Goal: Transaction & Acquisition: Subscribe to service/newsletter

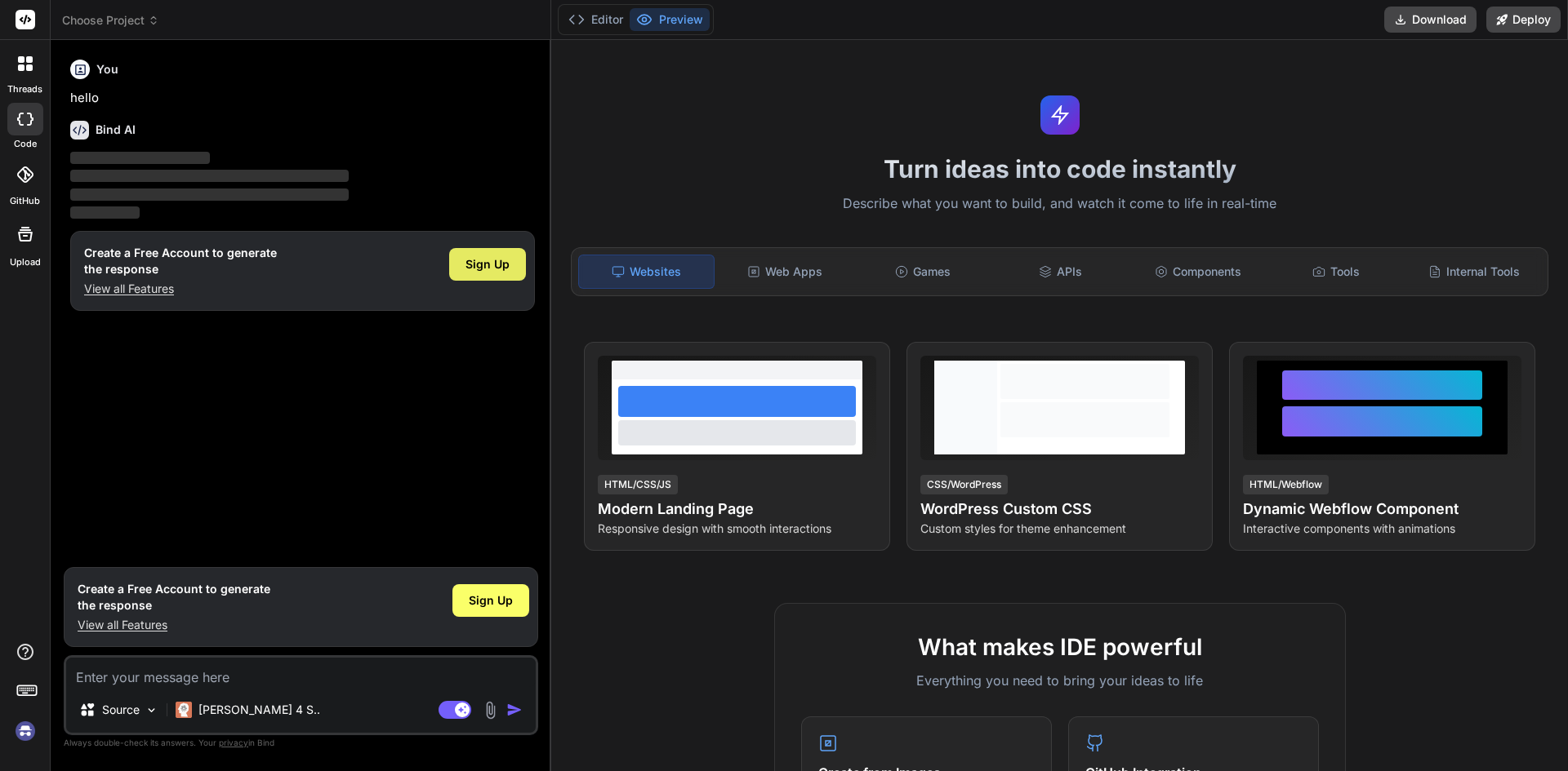
click at [476, 258] on span "Sign Up" at bounding box center [487, 264] width 44 height 17
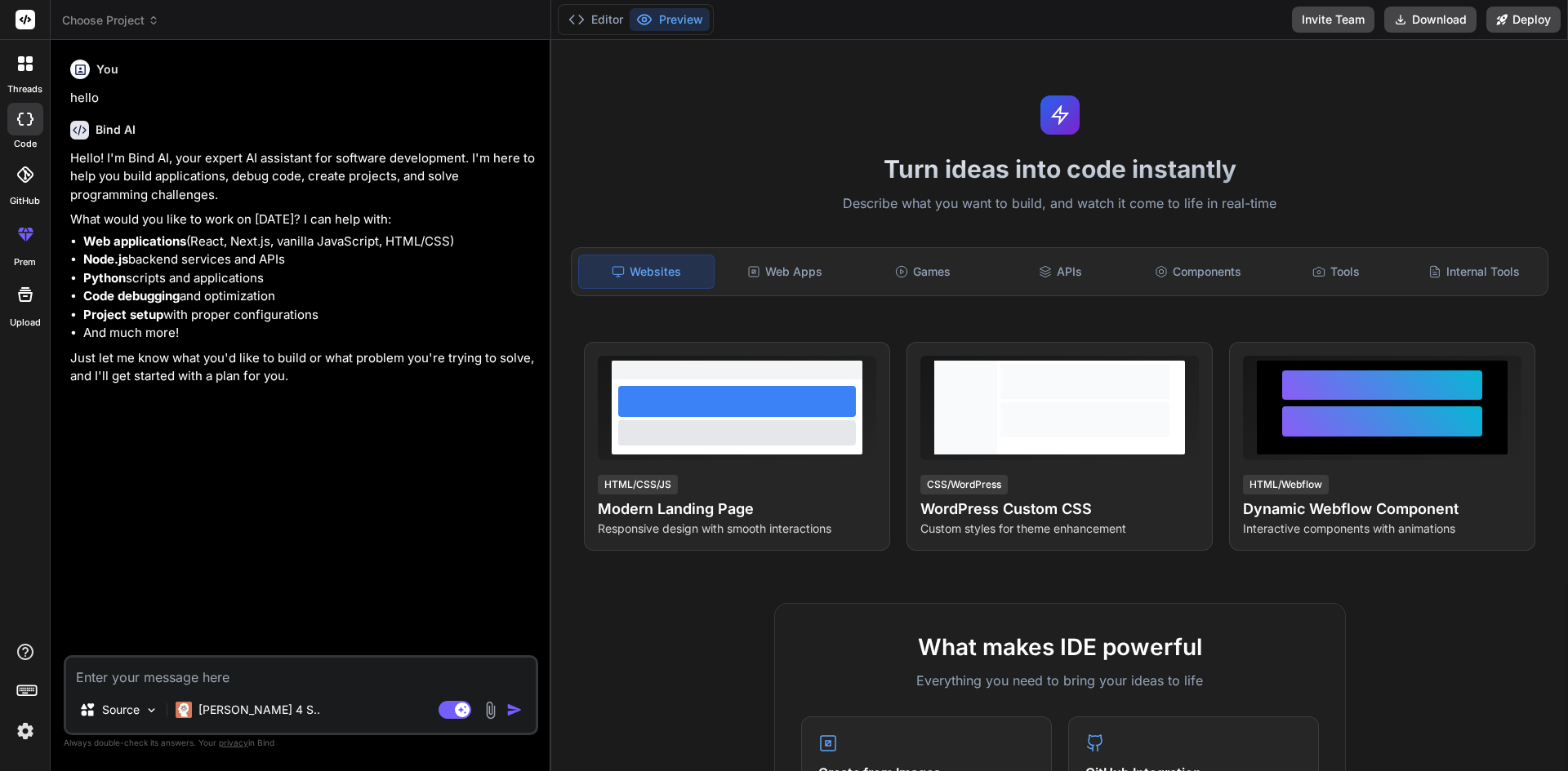
click at [491, 712] on img at bounding box center [490, 710] width 19 height 19
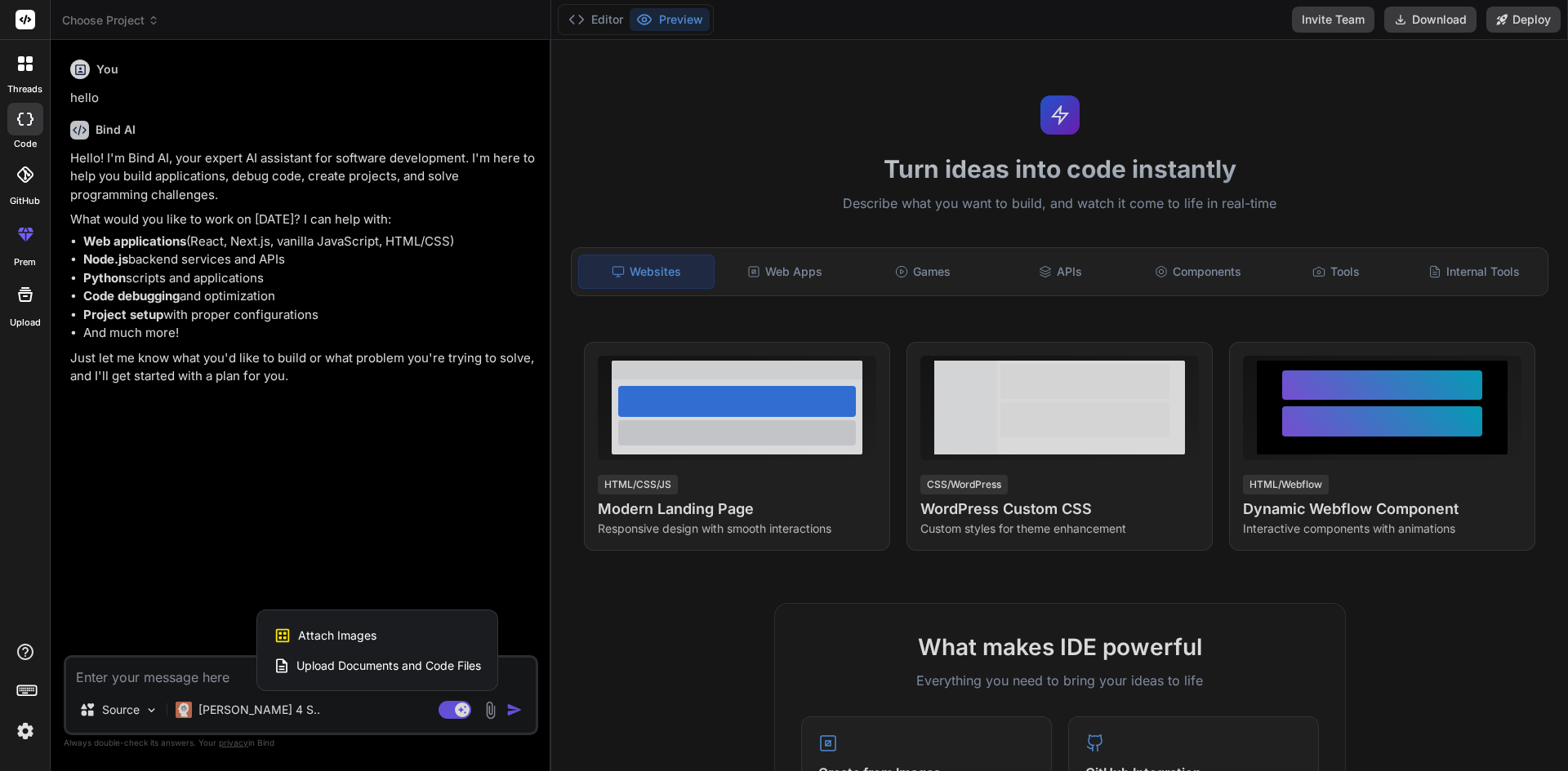
click at [399, 637] on div "Attach Images Image attachments are only supported in Claude and Gemini models." at bounding box center [377, 635] width 208 height 31
type textarea "x"
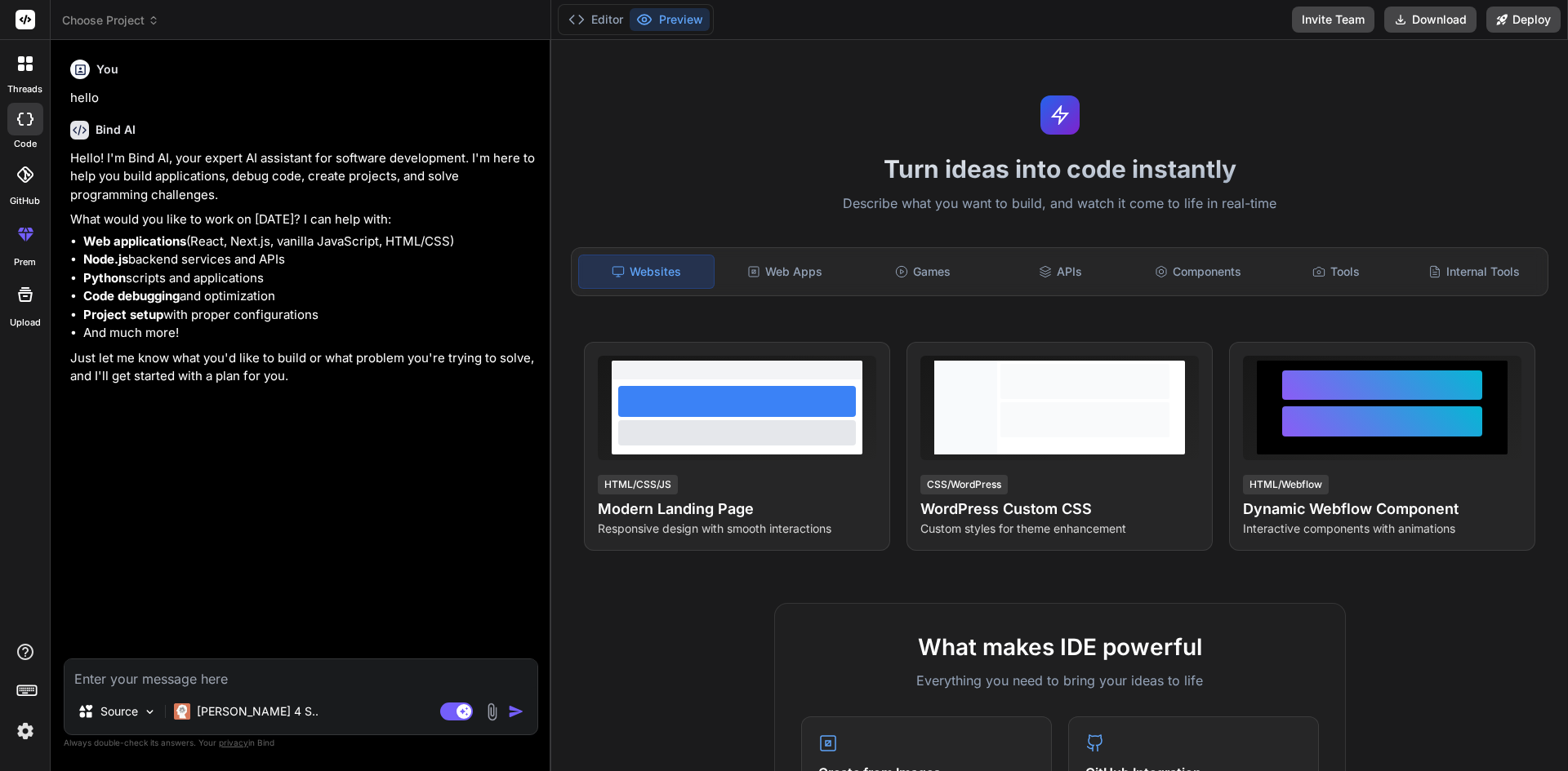
type input "C:\fakepath\workspace-86b456ce-ecdd-4820-b2c7-ad4d1aaa0305 (7).tar"
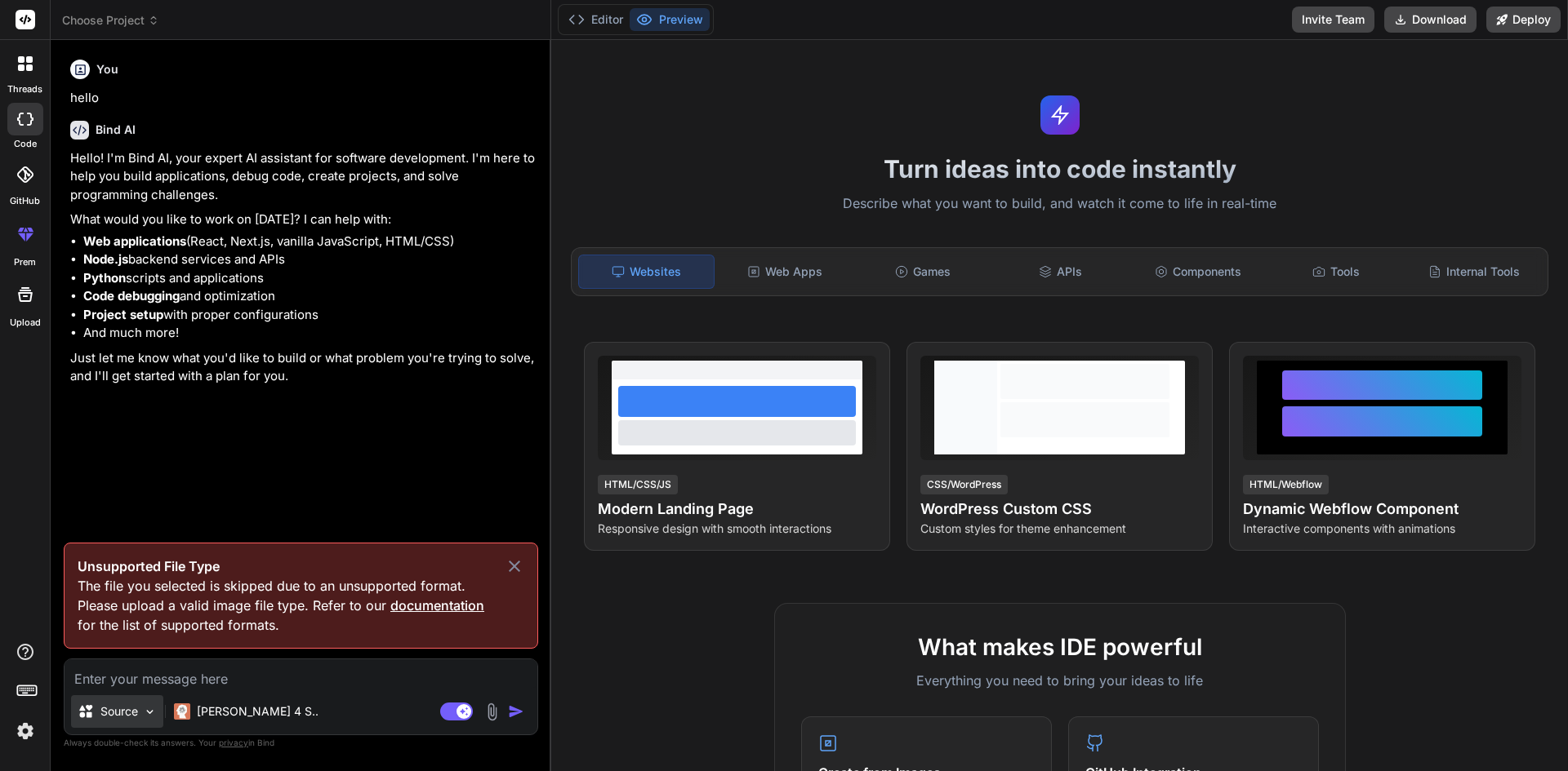
click at [79, 720] on div "Source" at bounding box center [117, 711] width 93 height 33
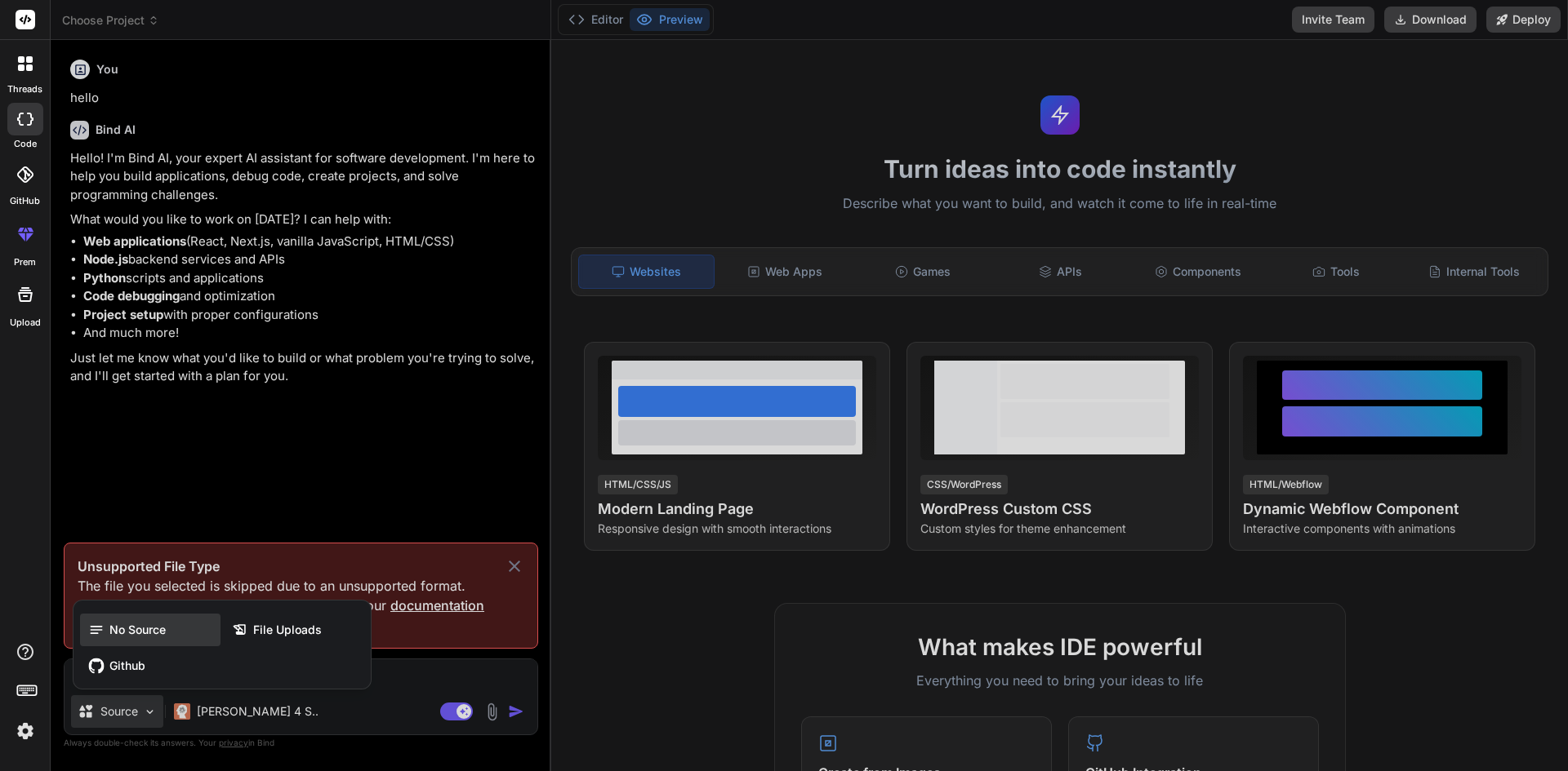
click at [177, 624] on div "No Source" at bounding box center [150, 629] width 140 height 33
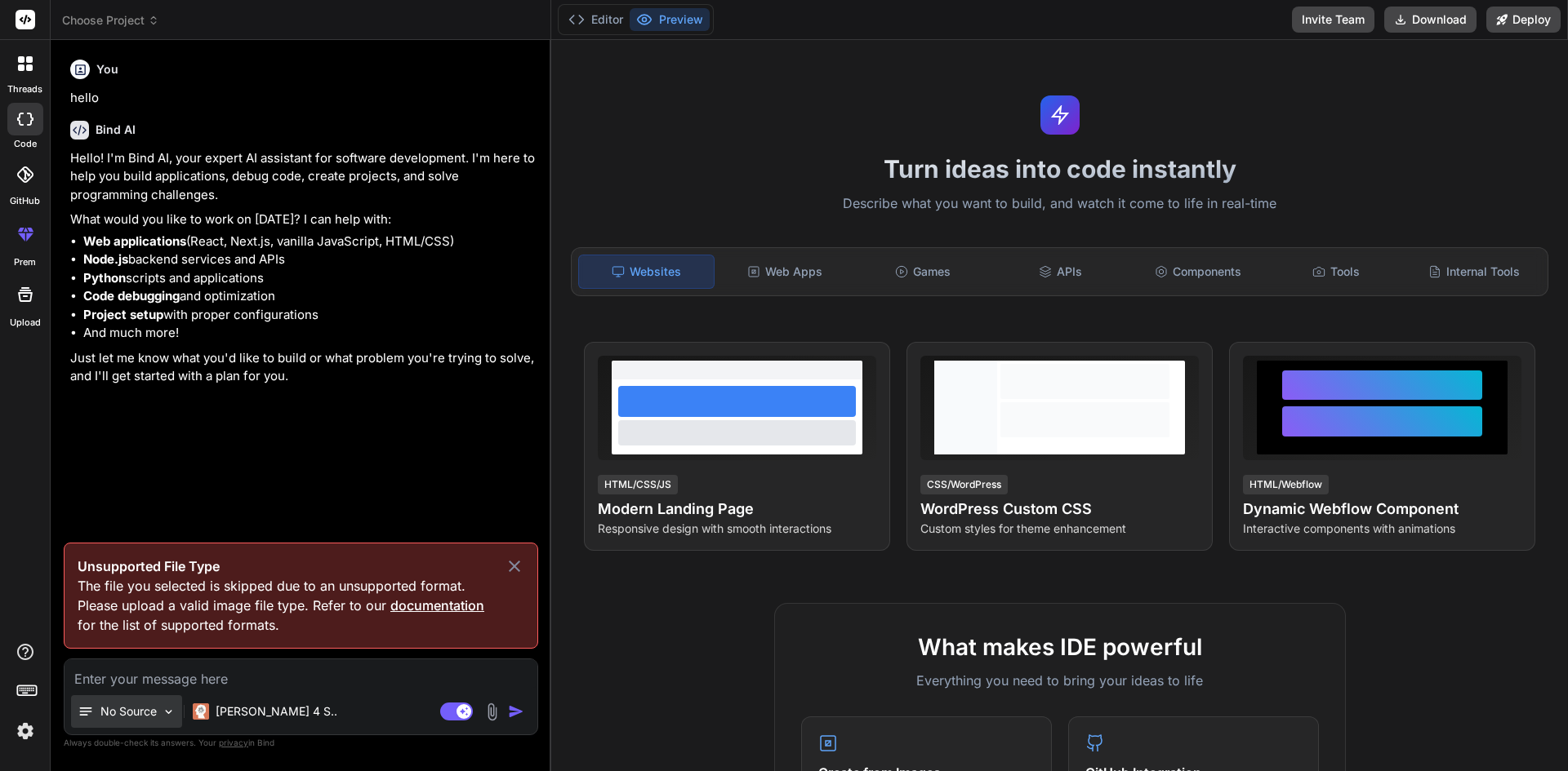
click at [133, 718] on p "No Source" at bounding box center [128, 712] width 57 height 17
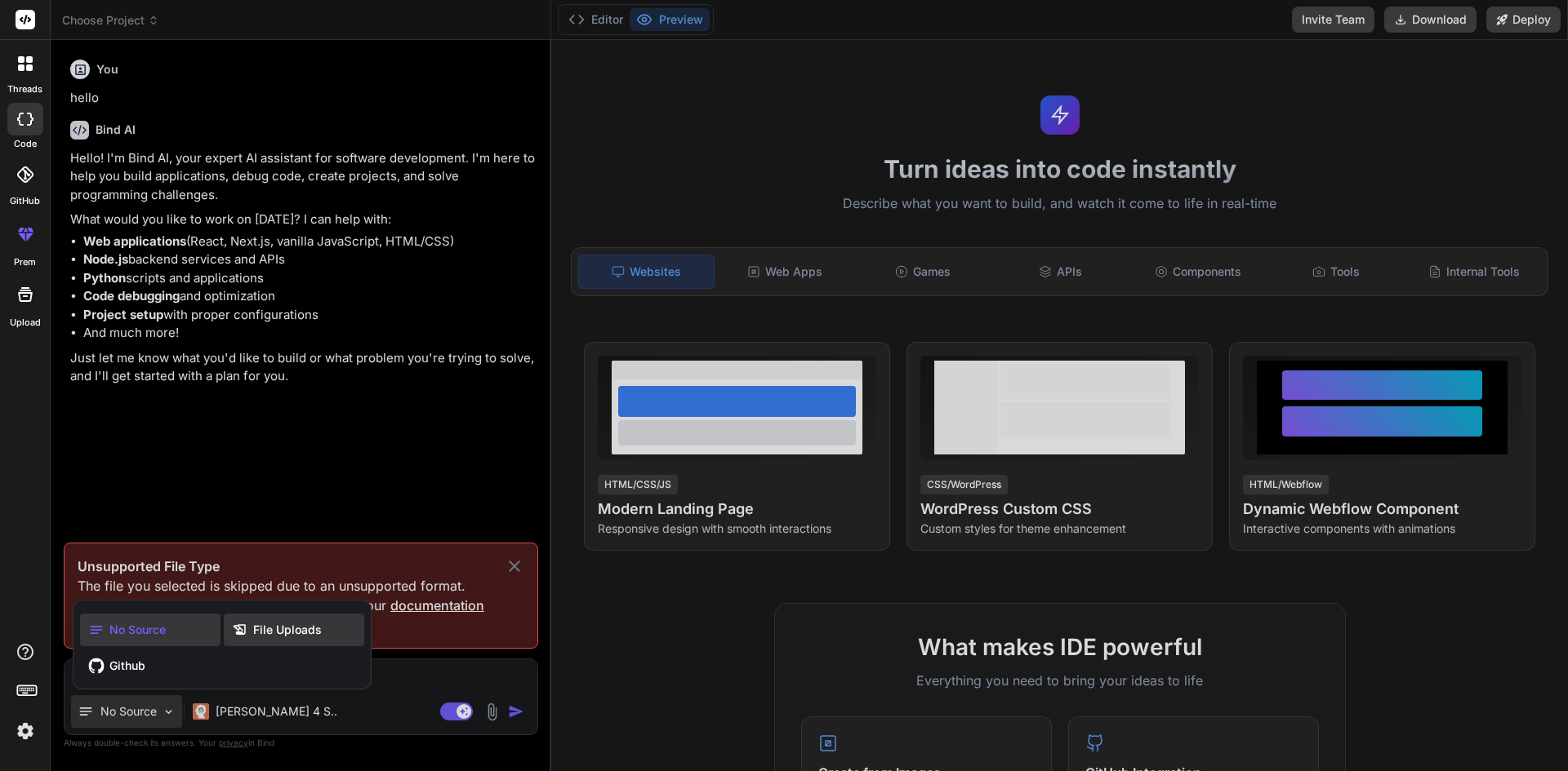
click at [238, 613] on div "File Uploads" at bounding box center [294, 629] width 140 height 33
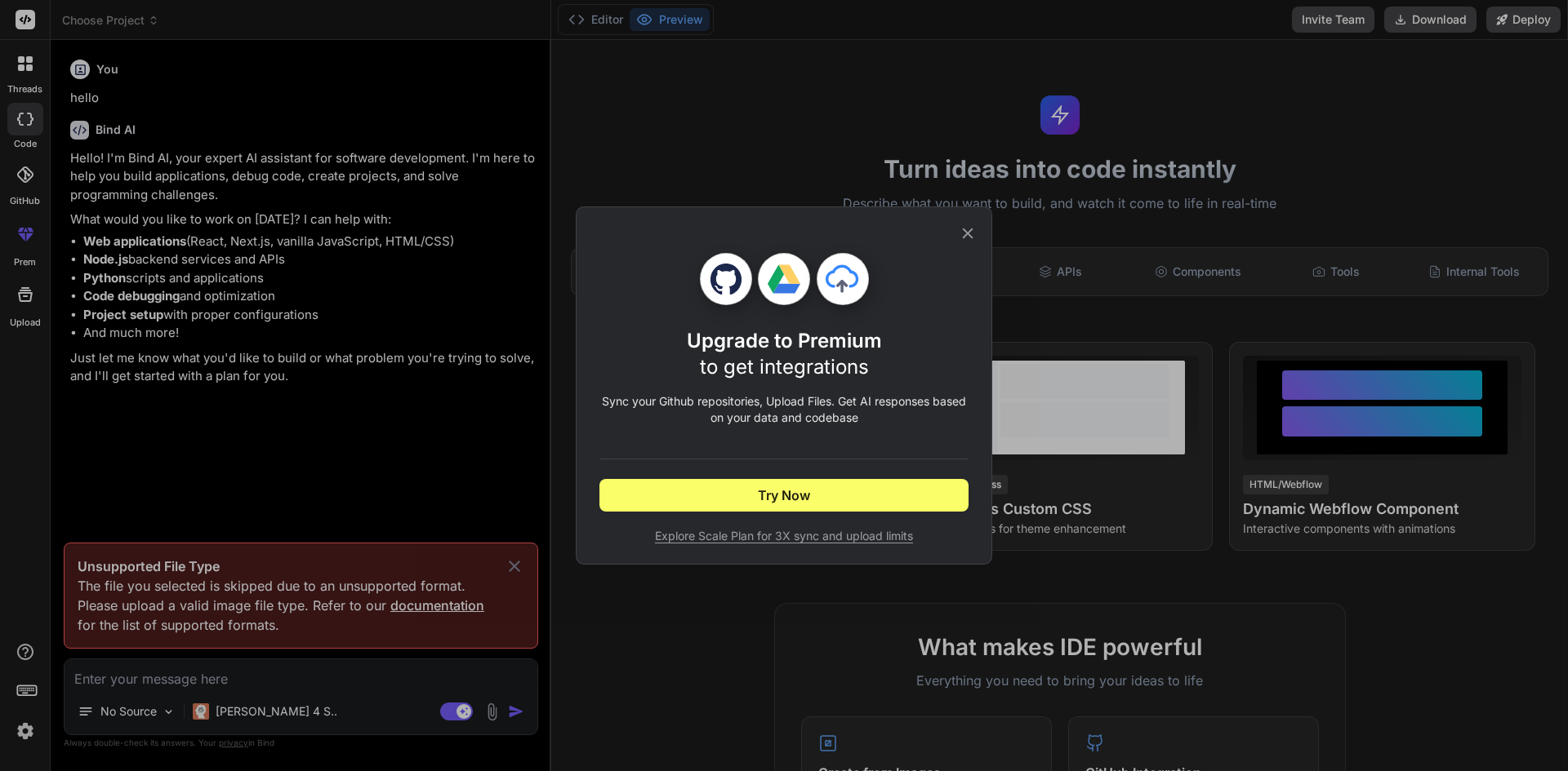
click at [626, 512] on div "Upgrade to Premium to get integrations Sync your Github repositories, Upload Fi…" at bounding box center [784, 398] width 369 height 291
click at [31, 735] on div "Upgrade to Premium to get integrations Sync your Github repositories, Upload Fi…" at bounding box center [784, 385] width 1568 height 771
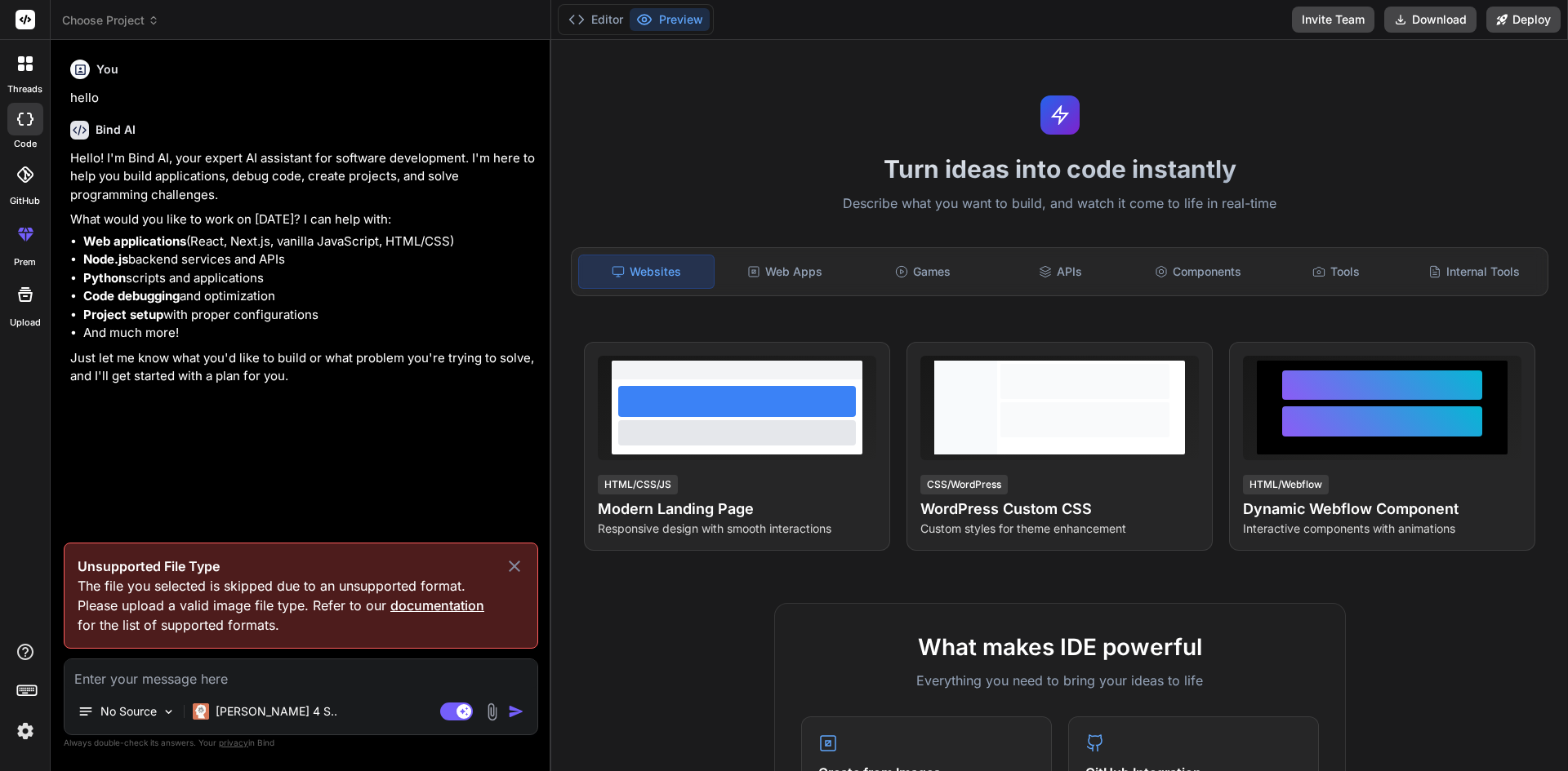
click at [19, 717] on div at bounding box center [25, 693] width 50 height 103
click at [23, 729] on img at bounding box center [25, 731] width 28 height 28
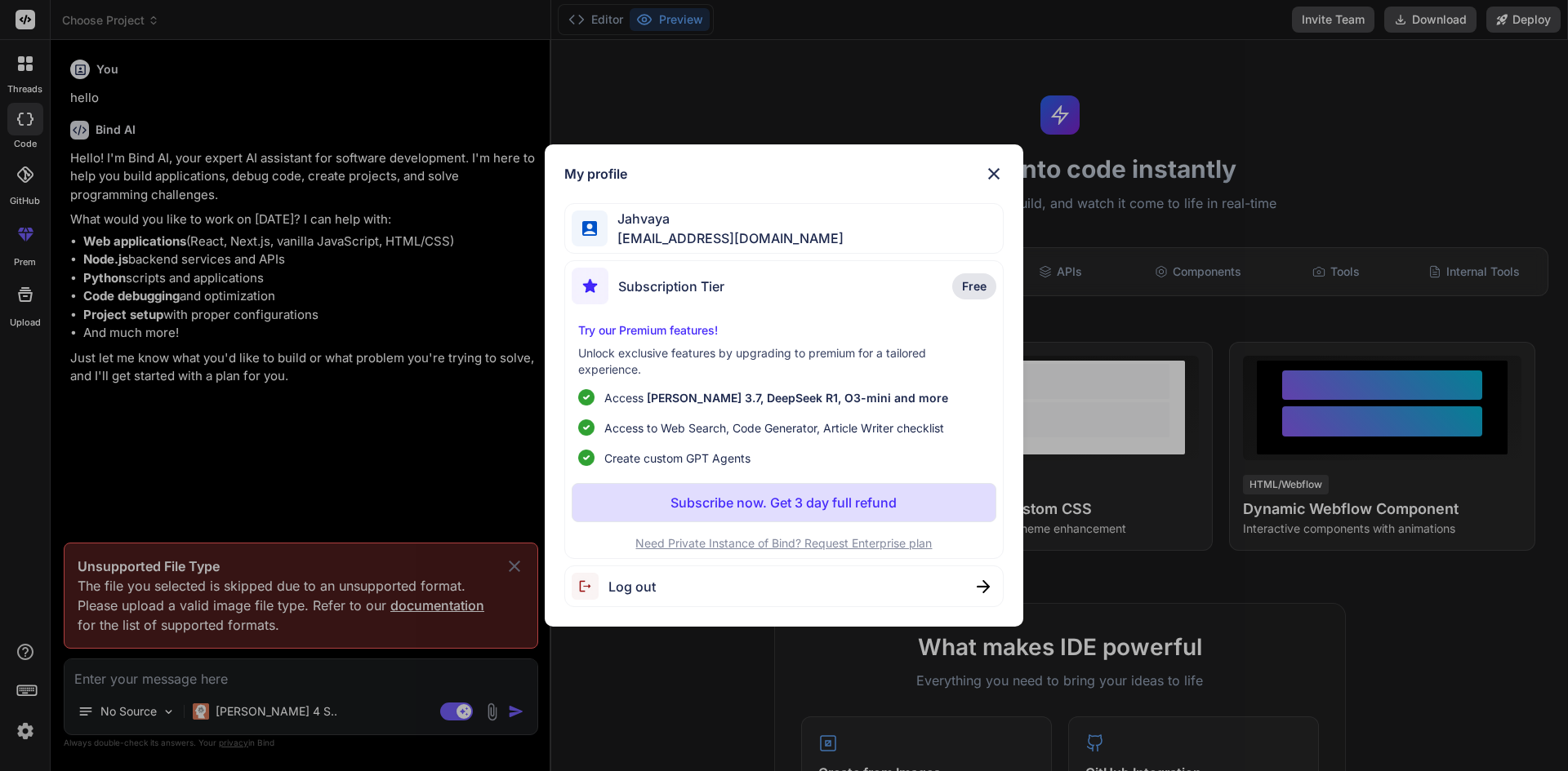
click at [669, 573] on div "Log out" at bounding box center [784, 586] width 440 height 42
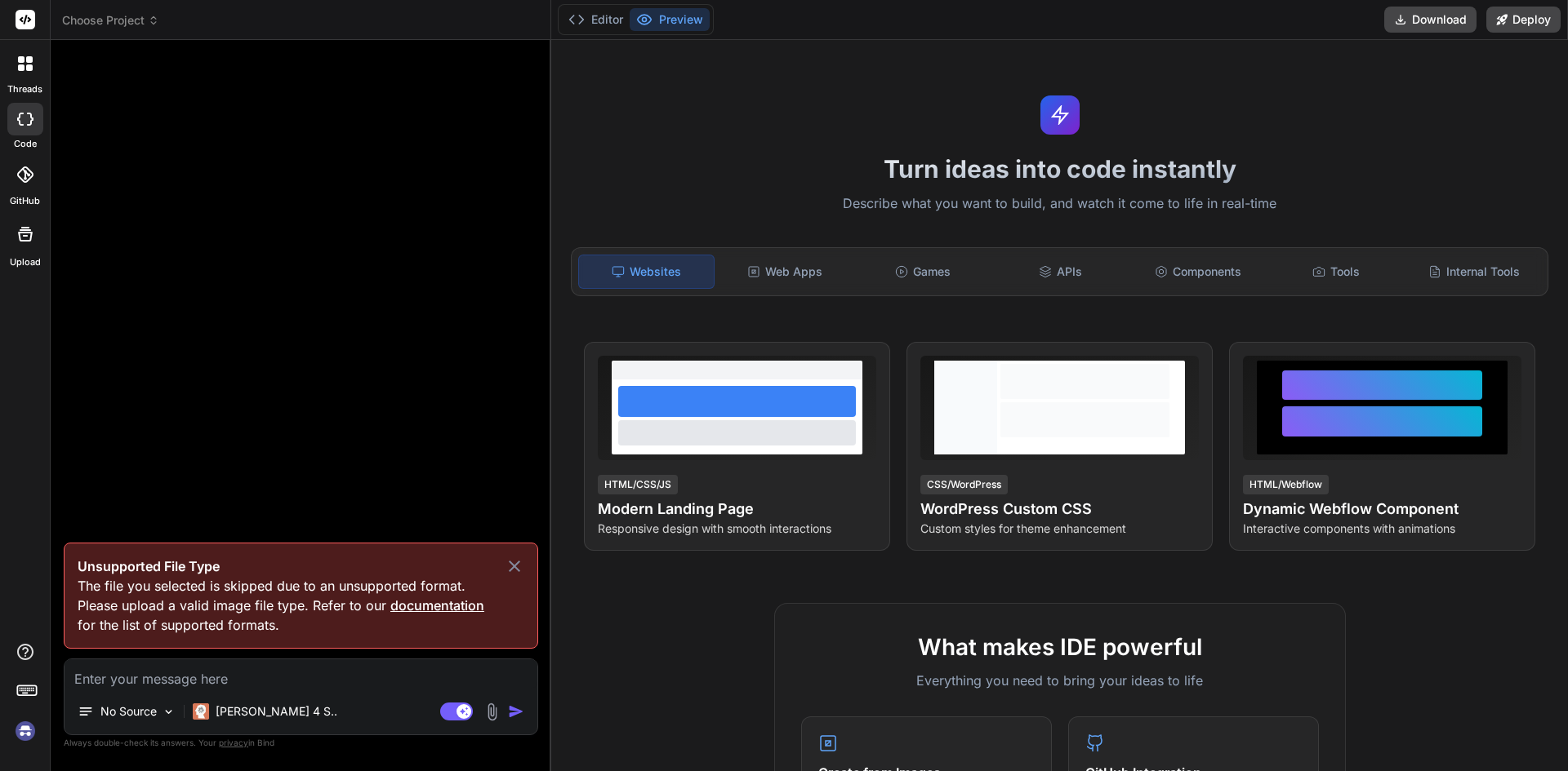
click at [29, 733] on img at bounding box center [25, 731] width 28 height 28
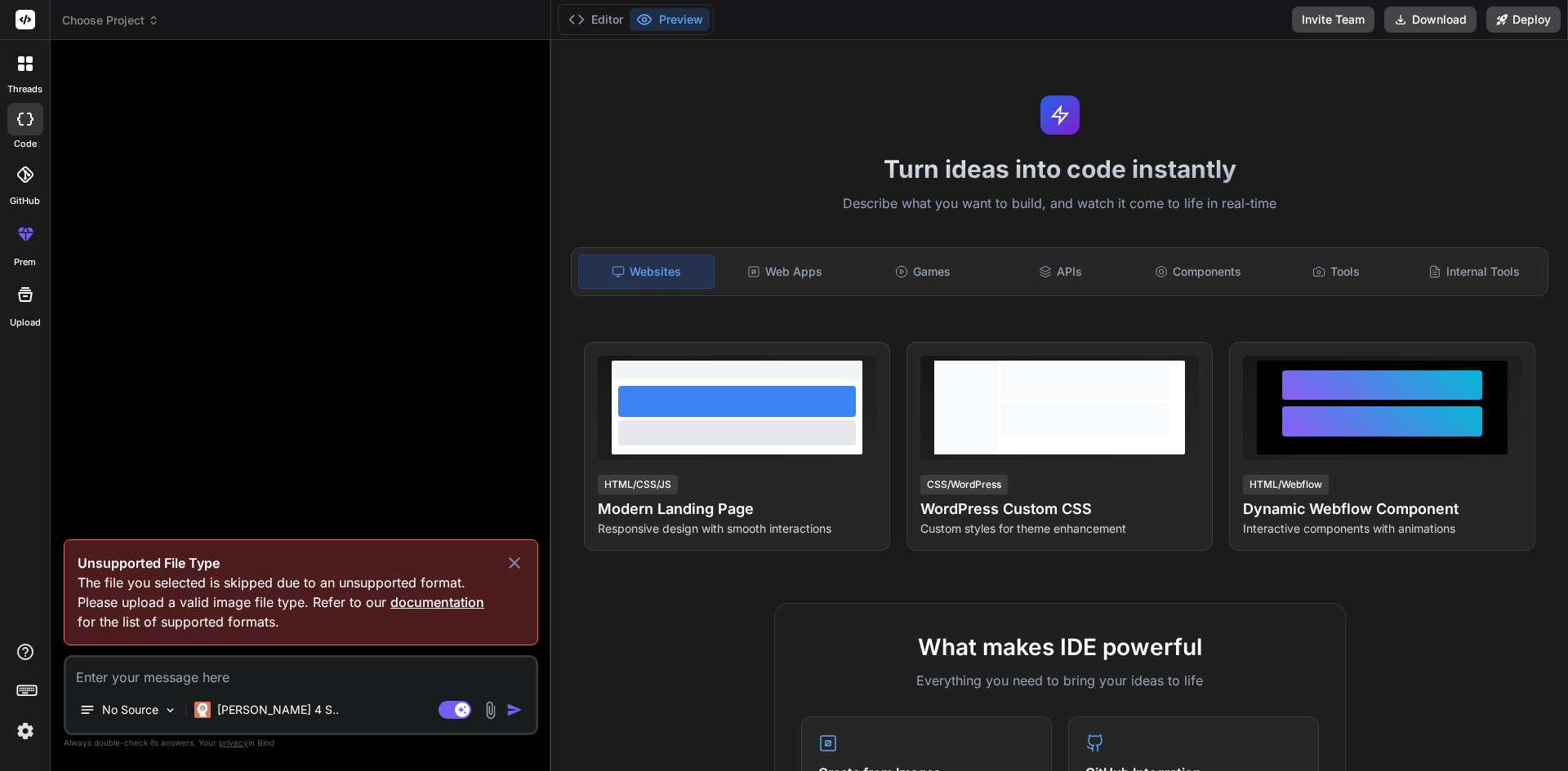
click at [508, 566] on icon at bounding box center [514, 563] width 19 height 19
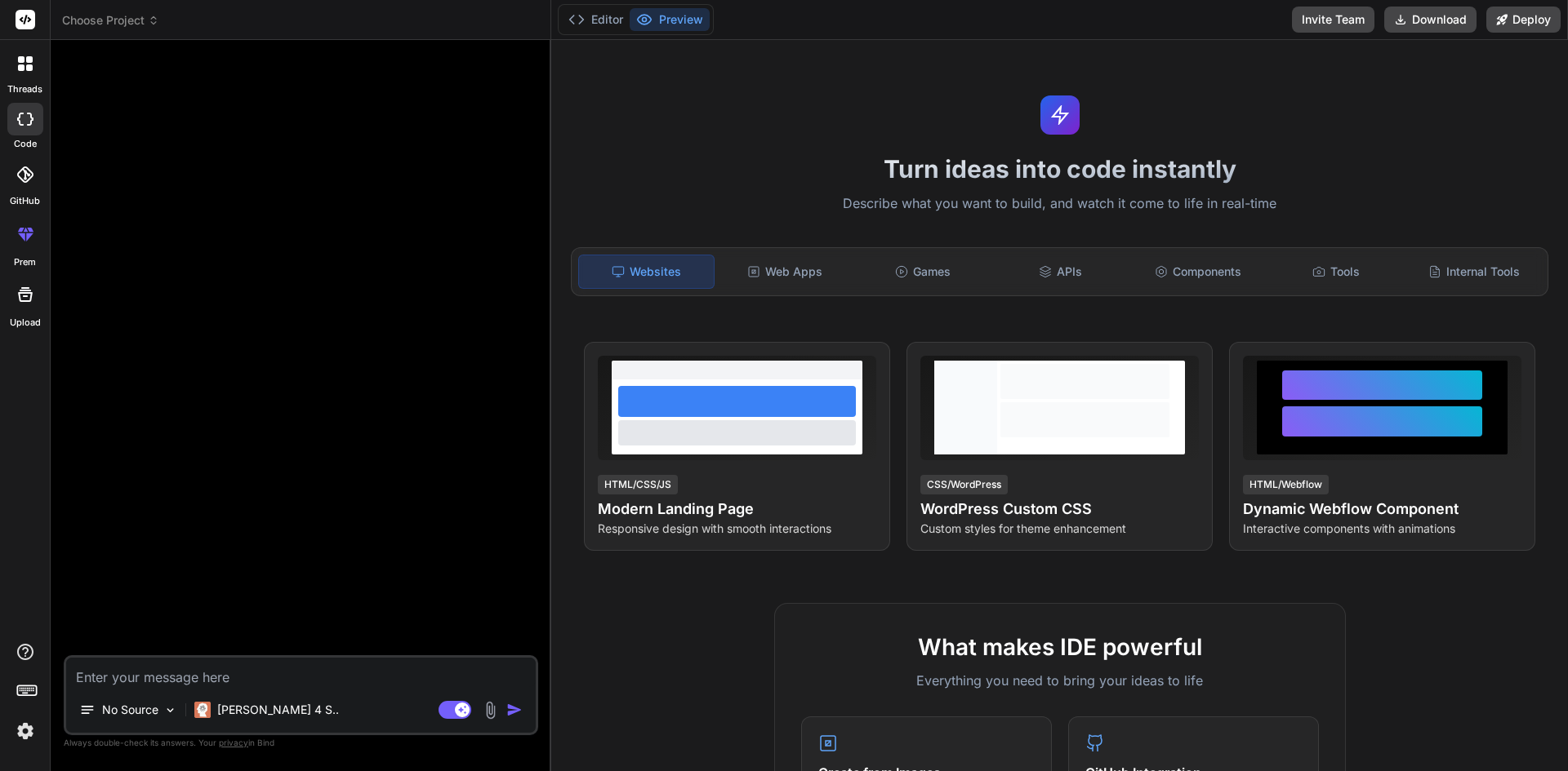
click at [5, 735] on div at bounding box center [25, 693] width 50 height 103
click at [33, 732] on img at bounding box center [25, 731] width 28 height 28
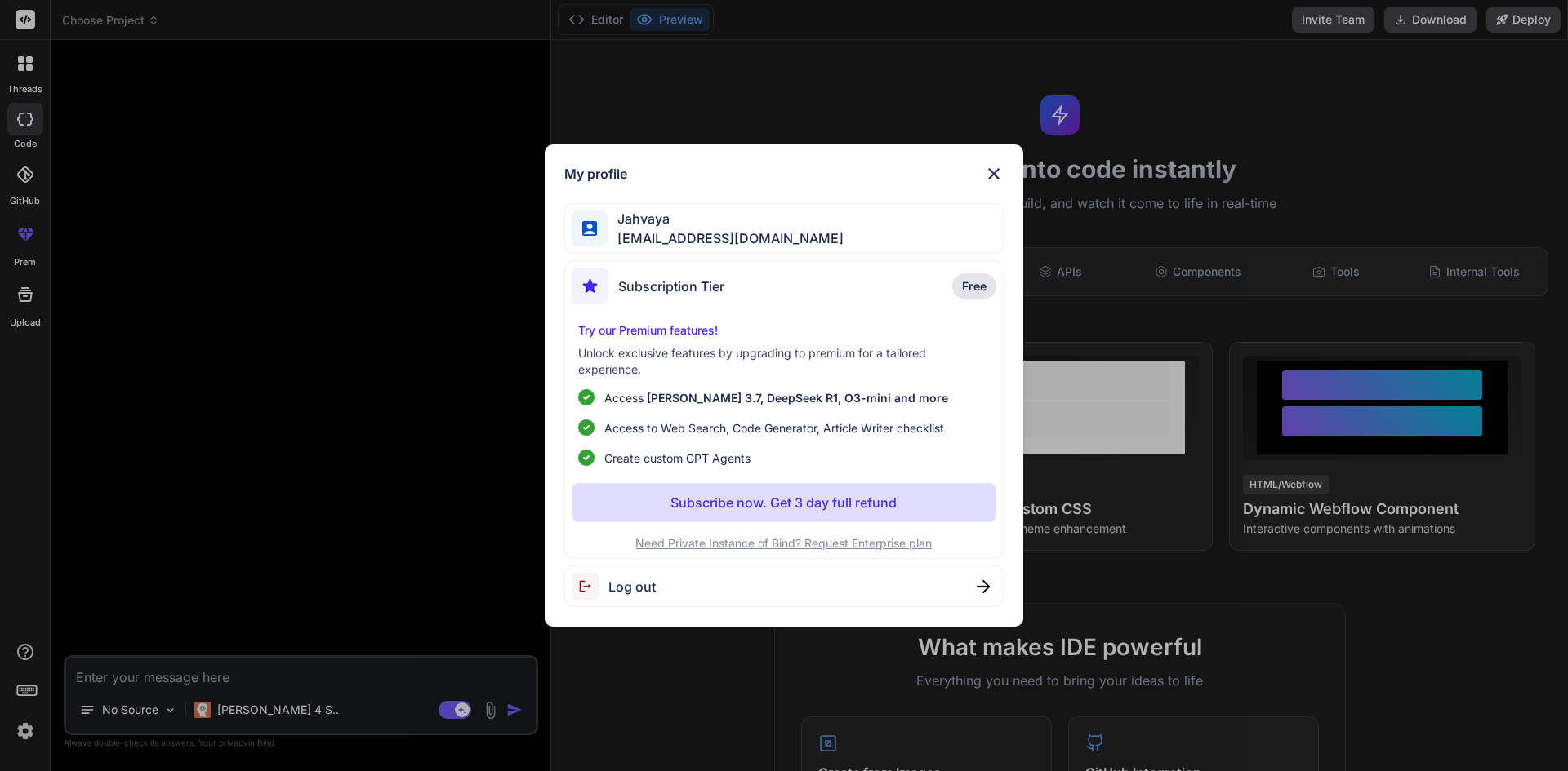
click at [700, 206] on div "Jahvaya jahvaya16@gmail.com" at bounding box center [784, 229] width 440 height 52
click at [47, 742] on div "My profile Jahvaya jahvaya16@gmail.com Subscription Tier Free Try our Premium f…" at bounding box center [784, 385] width 1568 height 771
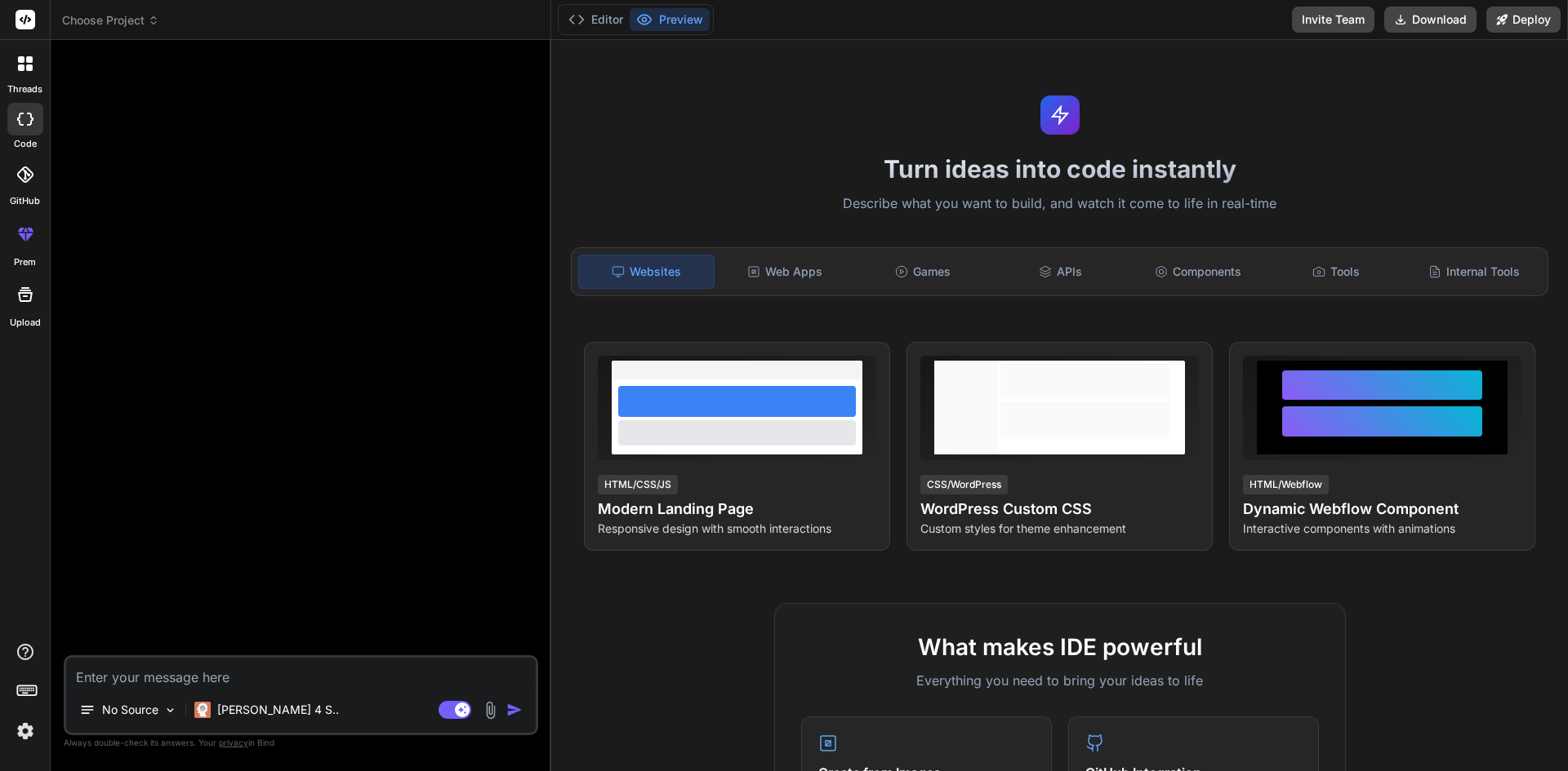
click at [23, 734] on img at bounding box center [25, 731] width 28 height 28
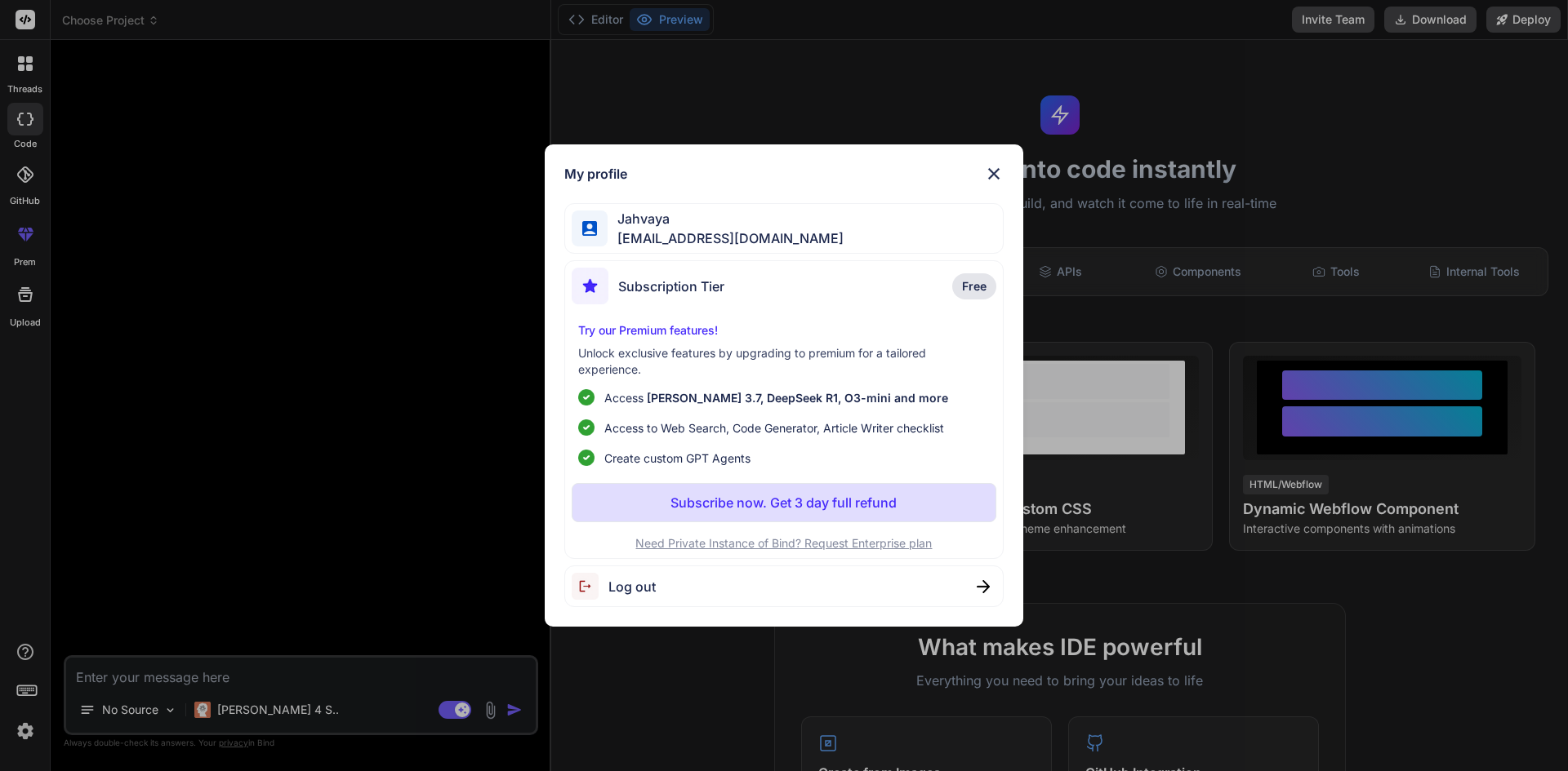
click at [648, 579] on span "Log out" at bounding box center [631, 586] width 48 height 19
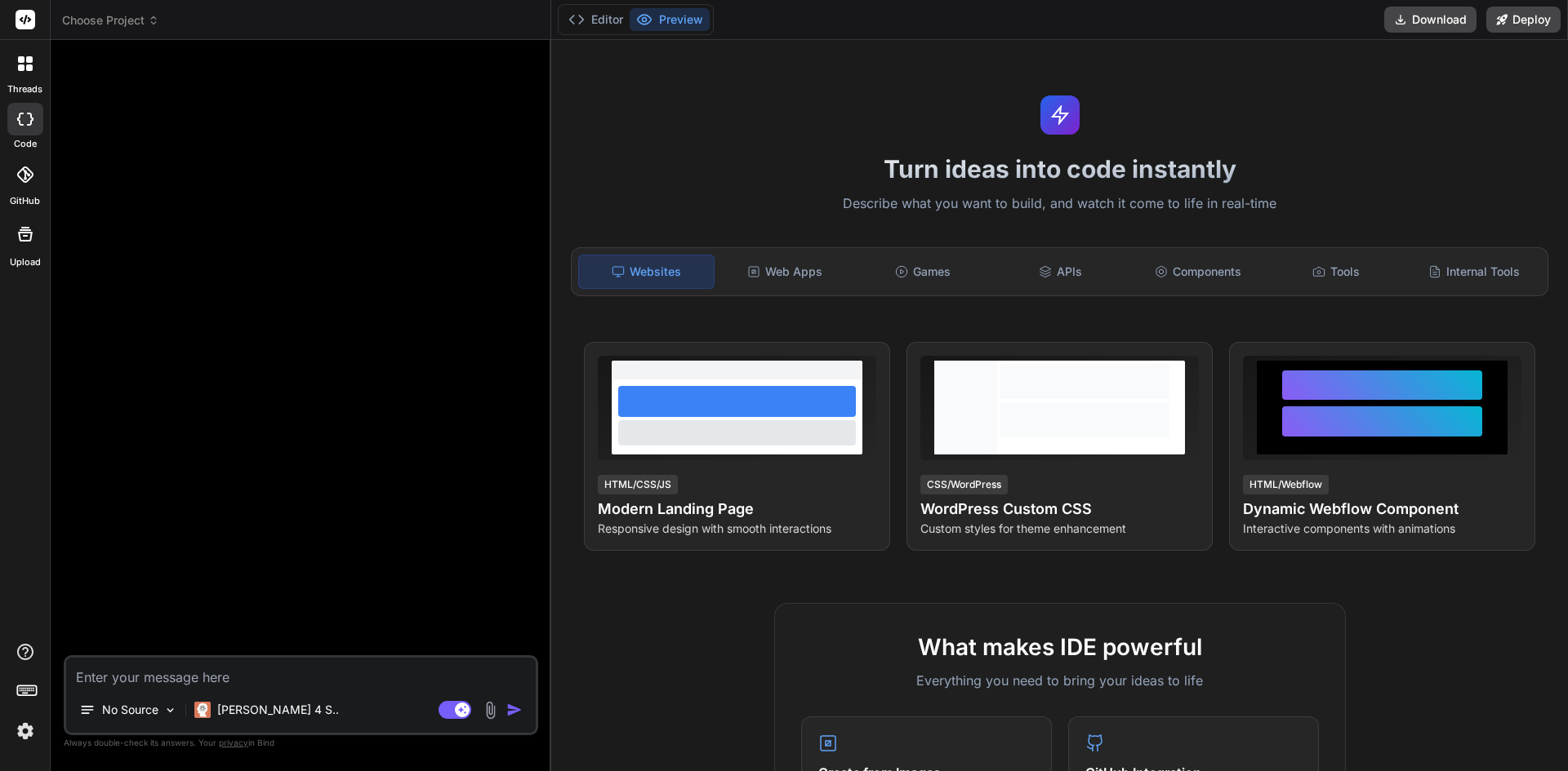
scroll to position [16, 0]
click at [23, 731] on img at bounding box center [25, 731] width 28 height 28
click at [21, 728] on img at bounding box center [25, 731] width 28 height 28
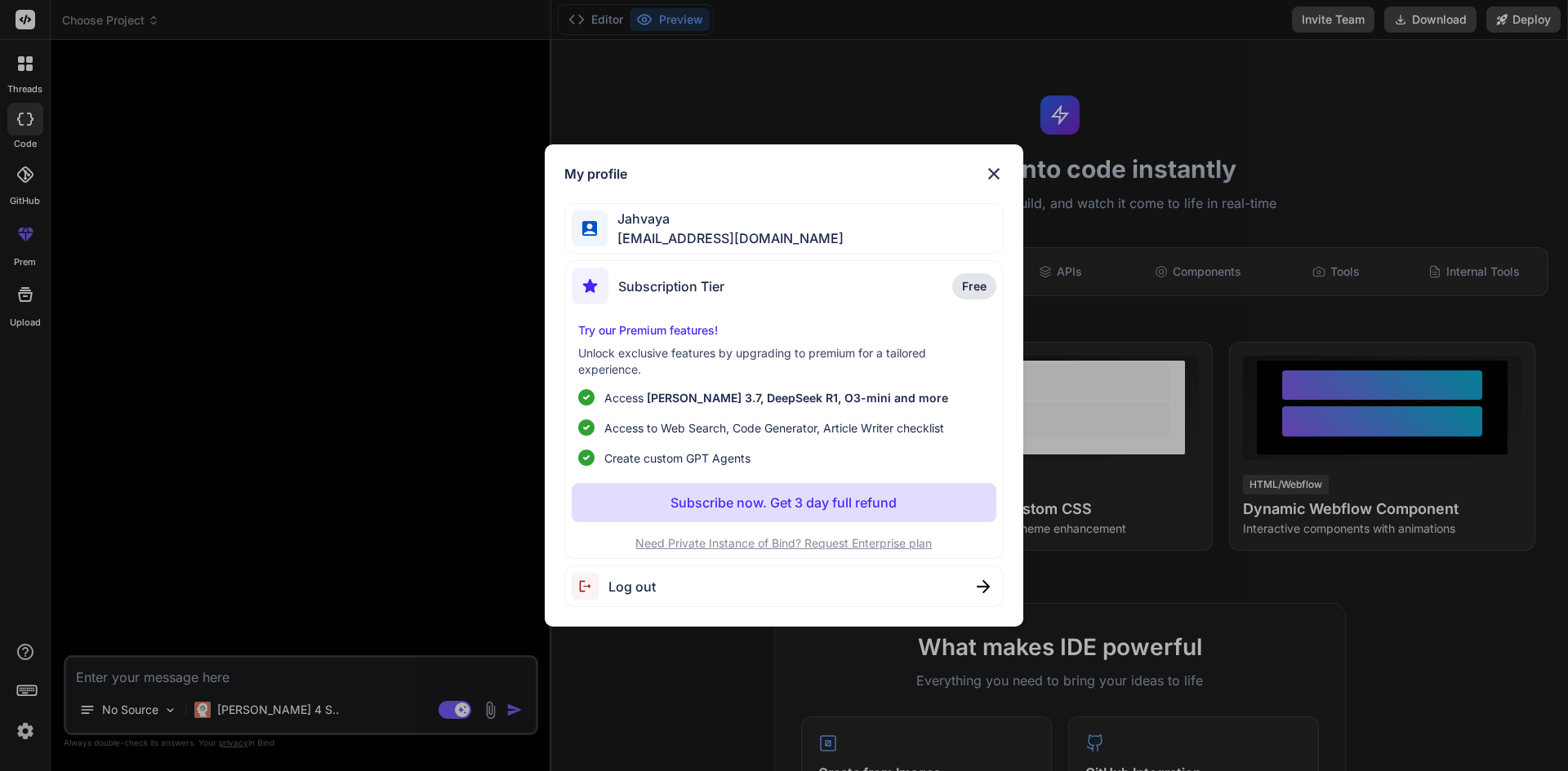
click at [686, 498] on p "Subscribe now. Get 3 day full refund" at bounding box center [783, 502] width 226 height 19
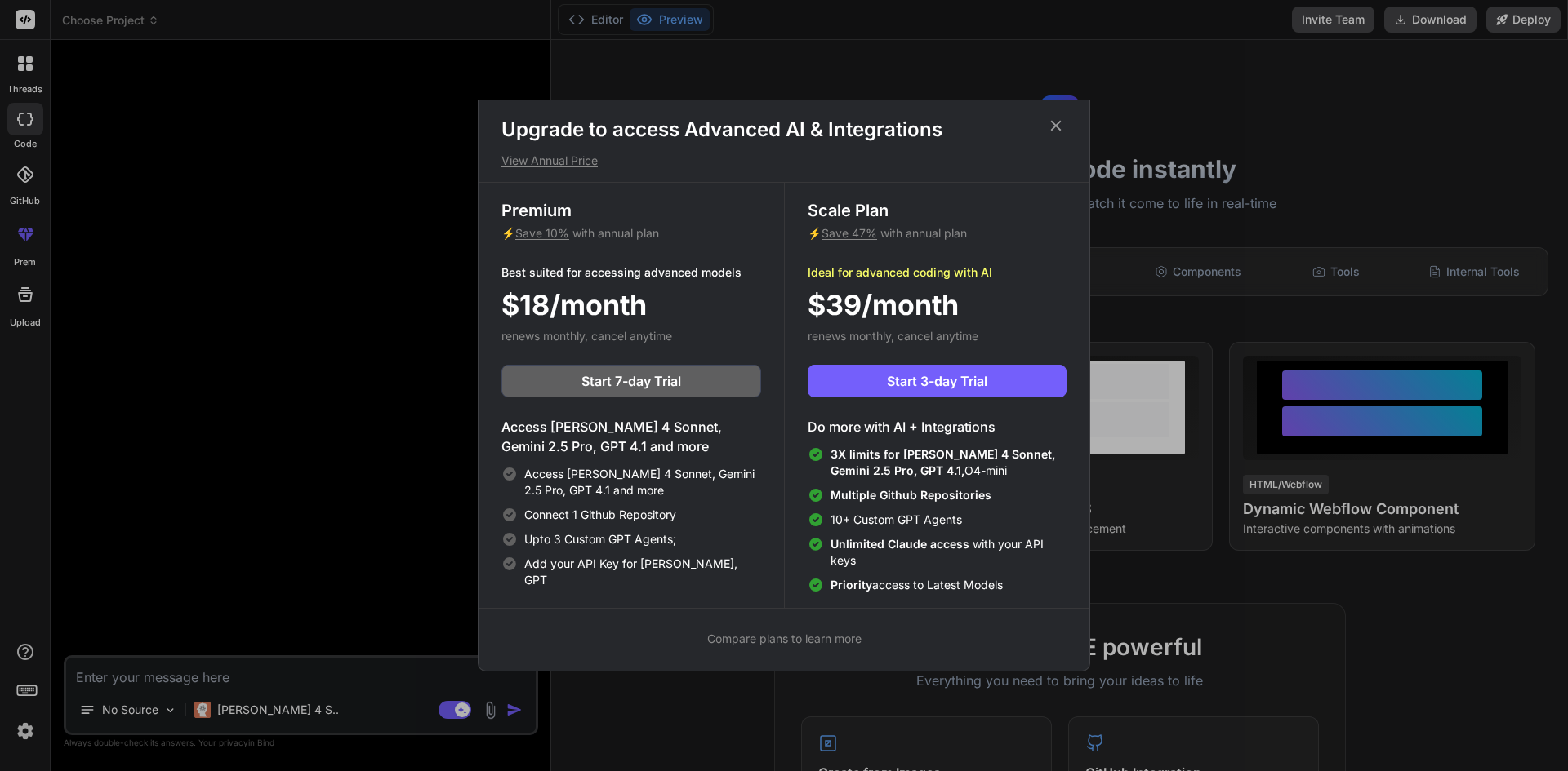
scroll to position [0, 0]
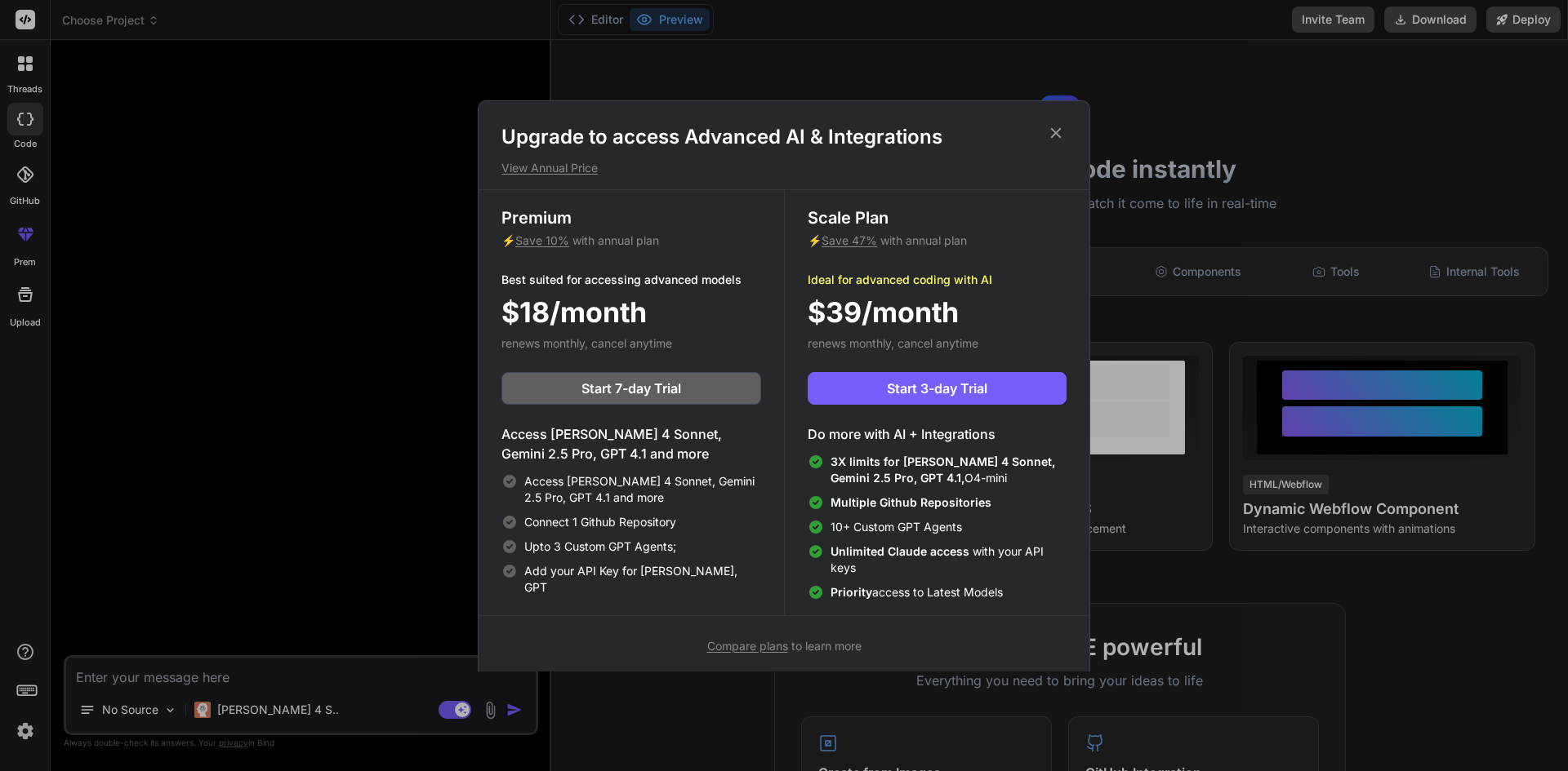
click at [1053, 127] on icon at bounding box center [1056, 133] width 18 height 18
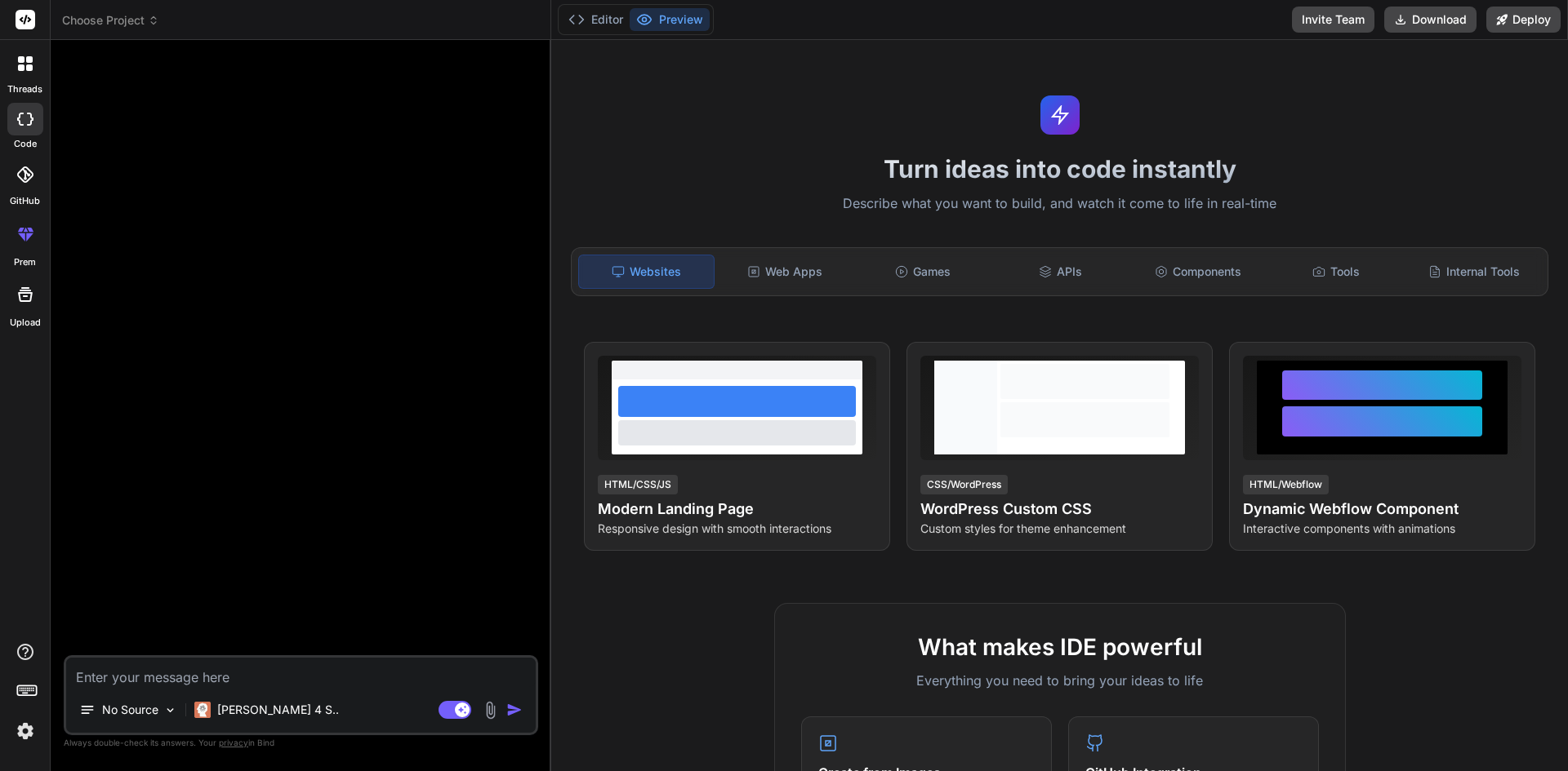
click at [15, 724] on img at bounding box center [25, 731] width 28 height 28
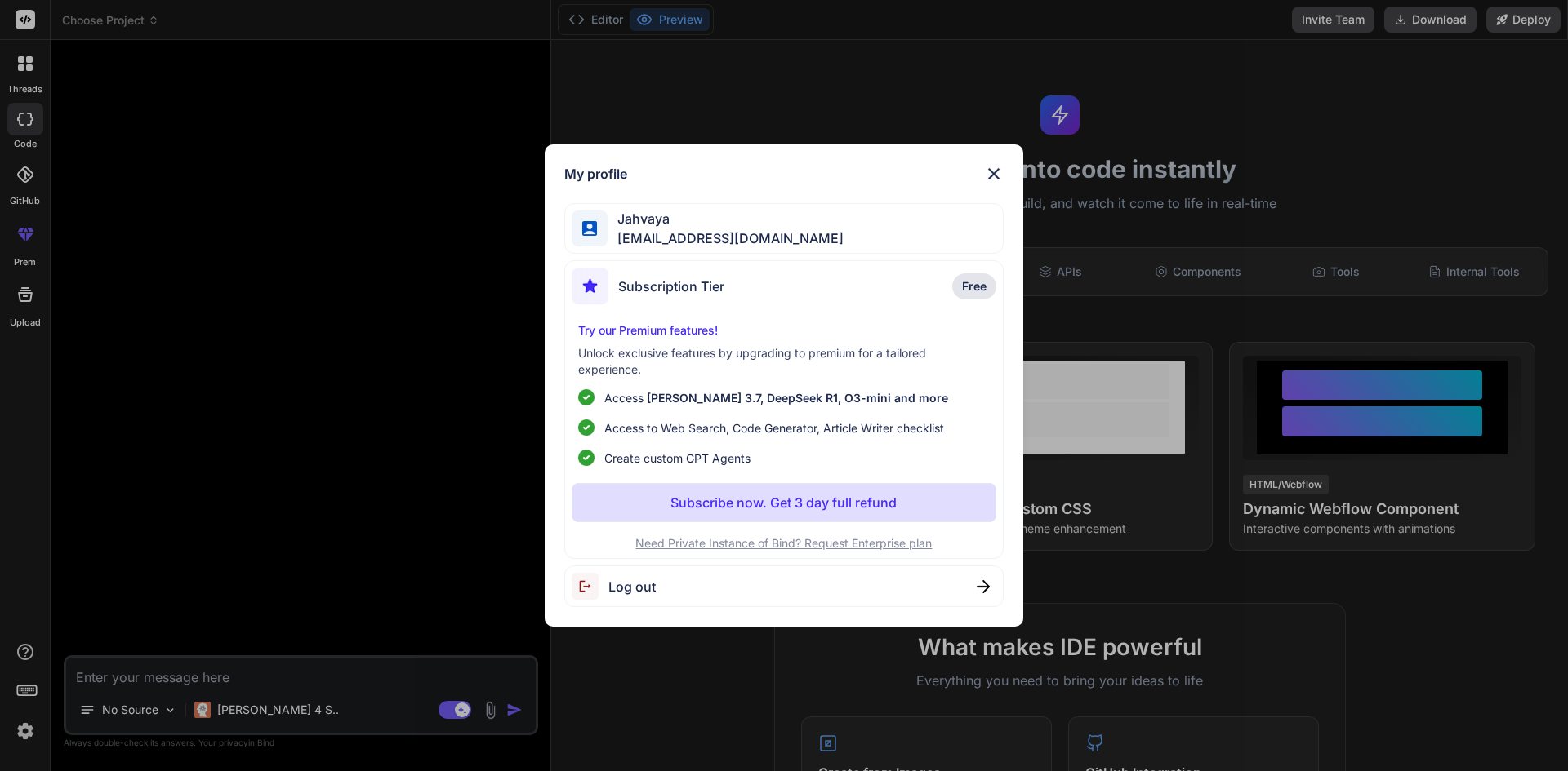
click at [631, 597] on div "Log out" at bounding box center [613, 586] width 84 height 27
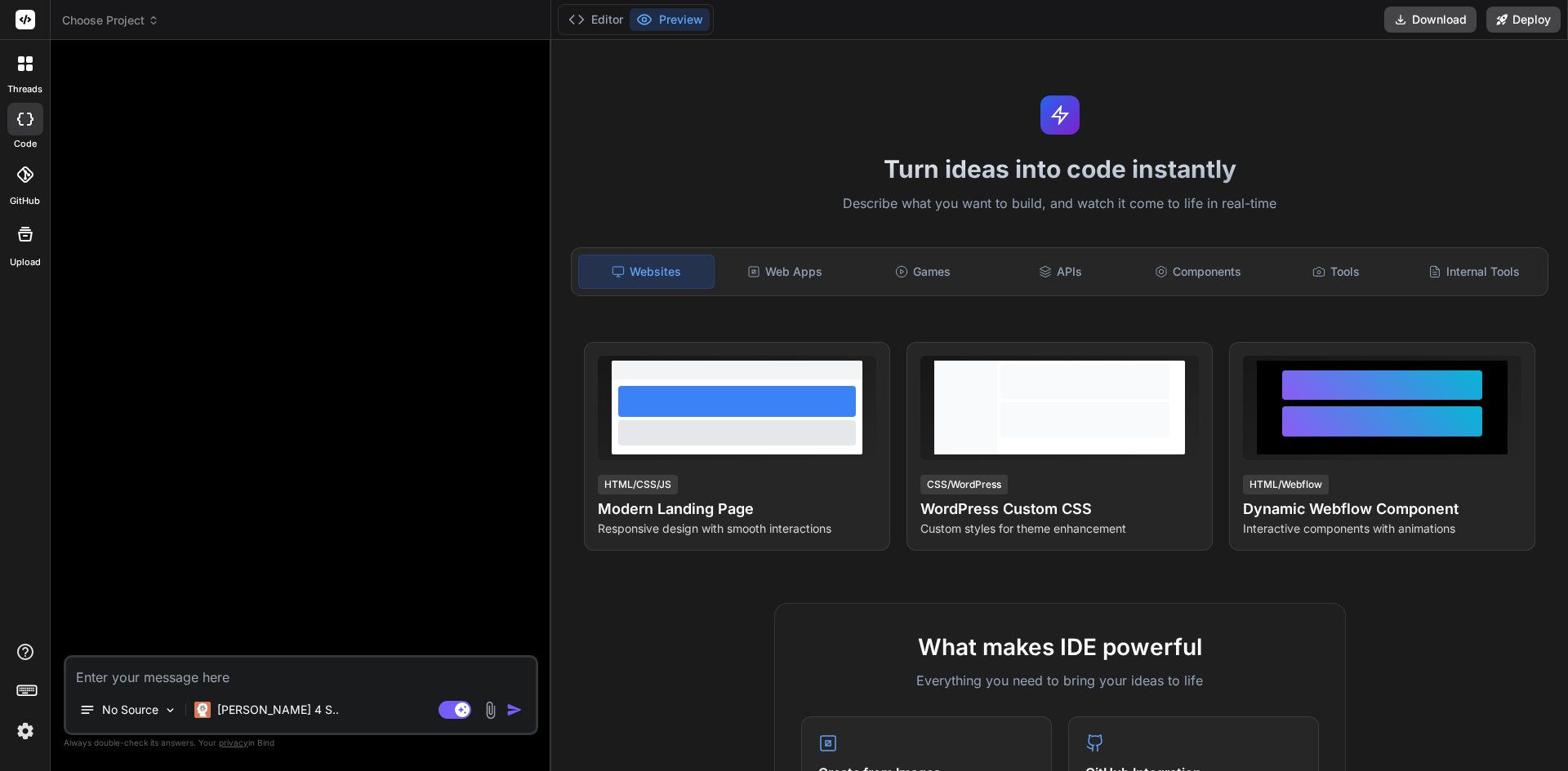
scroll to position [78, 0]
click at [39, 727] on div at bounding box center [25, 693] width 50 height 103
click at [26, 735] on img at bounding box center [25, 731] width 28 height 28
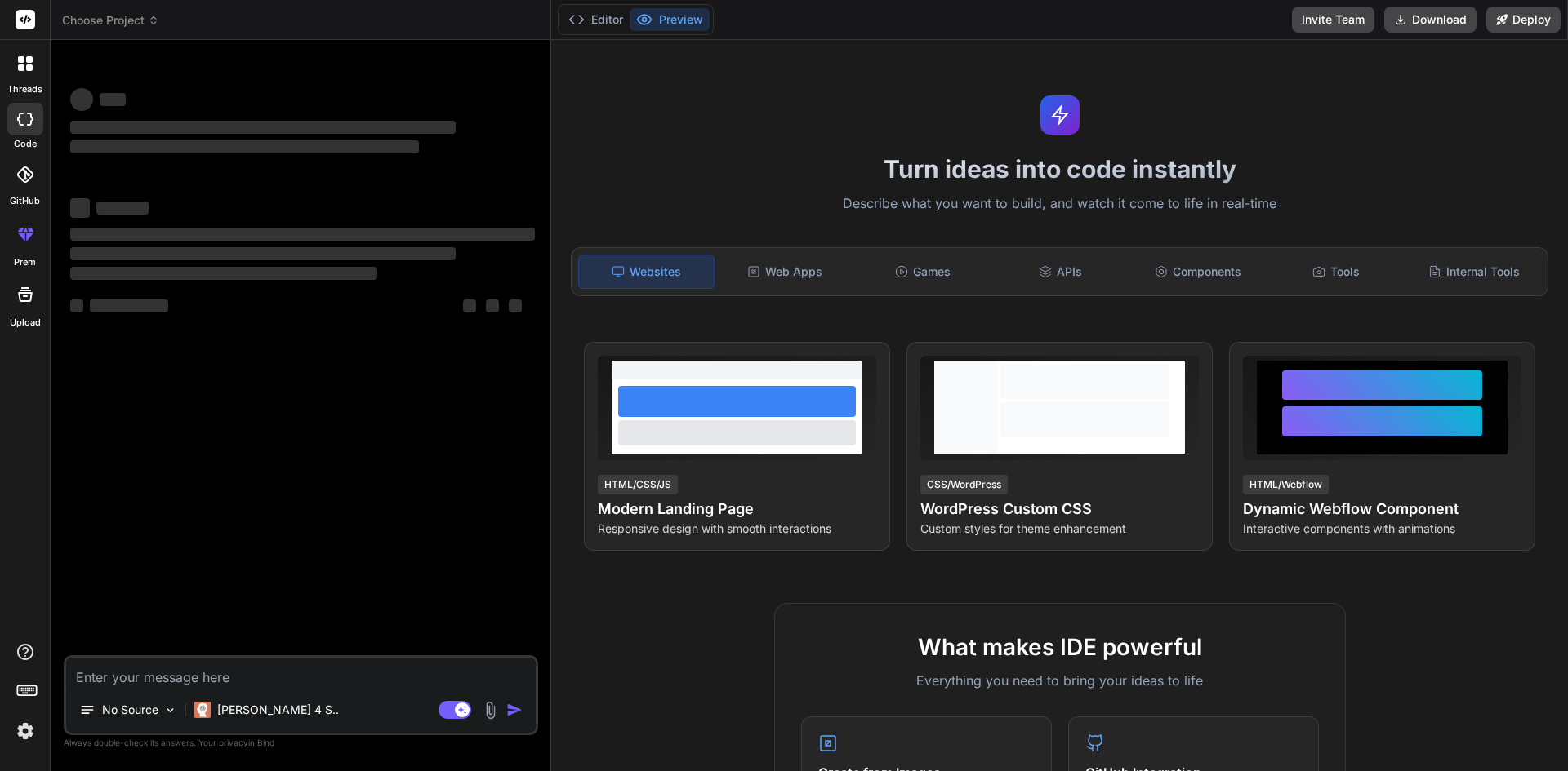
type textarea "x"
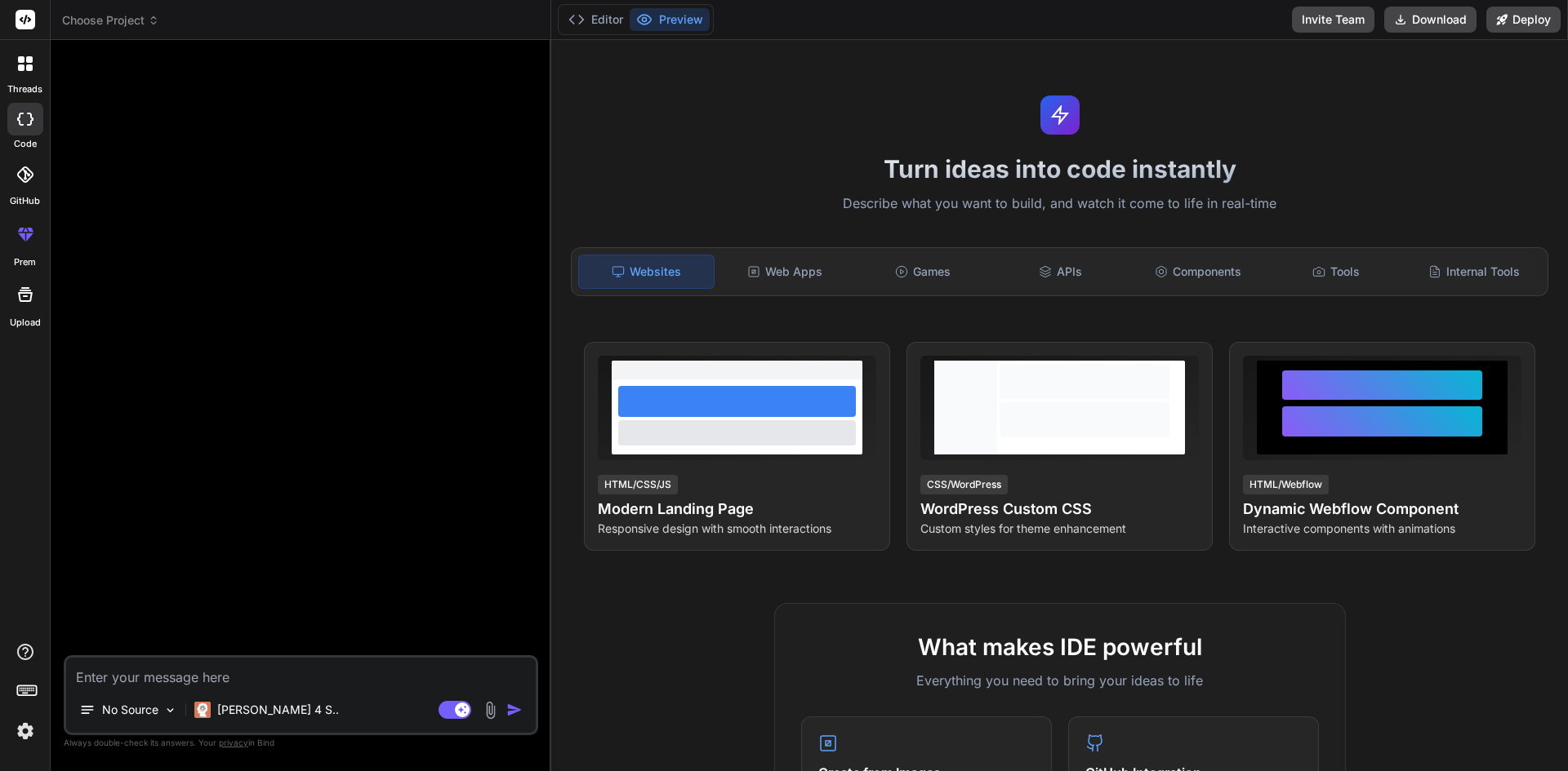
click at [20, 732] on img at bounding box center [25, 731] width 28 height 28
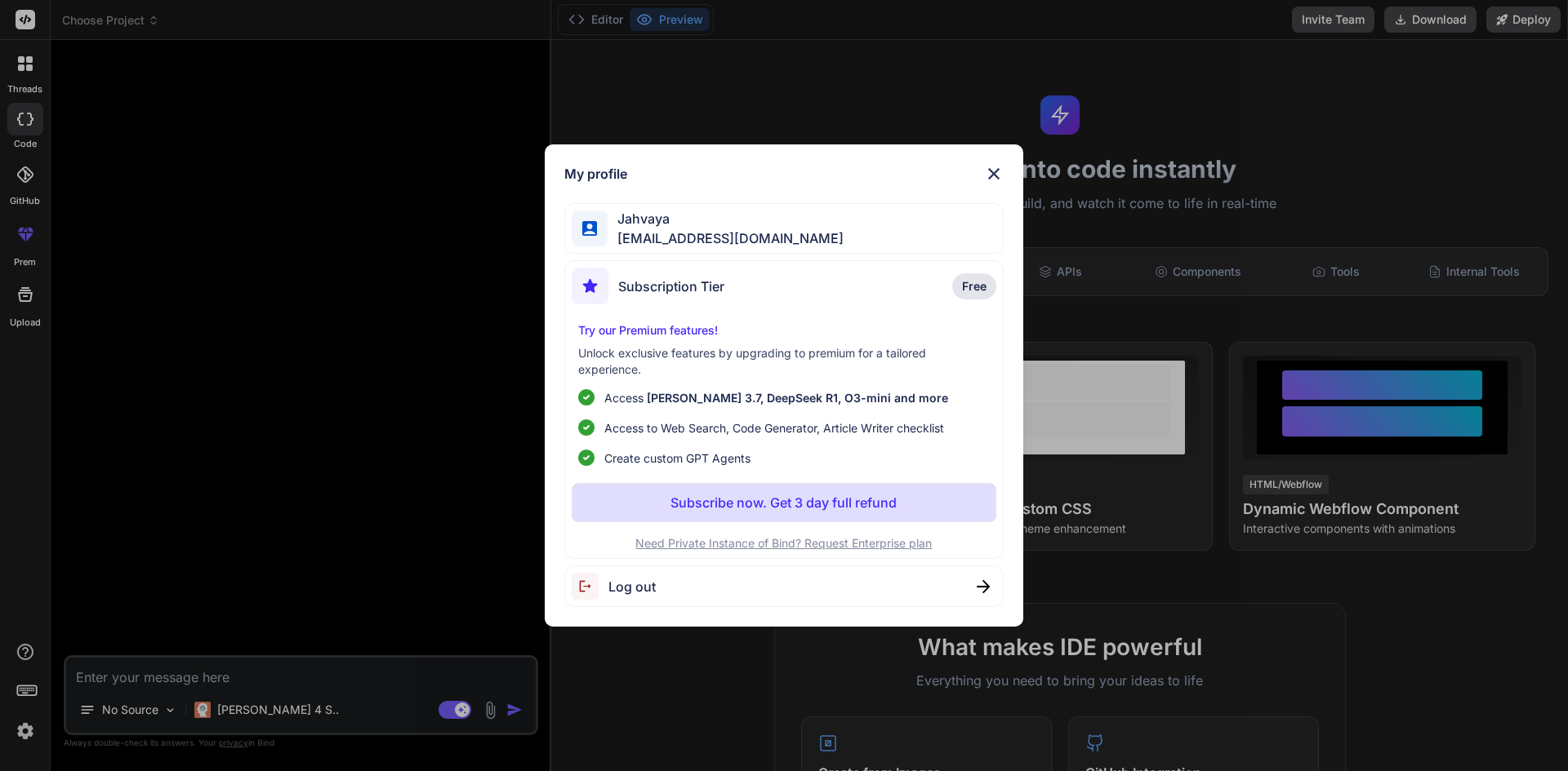
click at [602, 210] on div "Jahvaya jahvaya16@gmail.com" at bounding box center [784, 229] width 440 height 52
click at [626, 227] on span "Jahvaya" at bounding box center [725, 218] width 236 height 19
click at [691, 283] on span "Subscription Tier" at bounding box center [671, 286] width 106 height 19
click at [766, 518] on button "Subscribe now. Get 3 day full refund" at bounding box center [784, 503] width 425 height 39
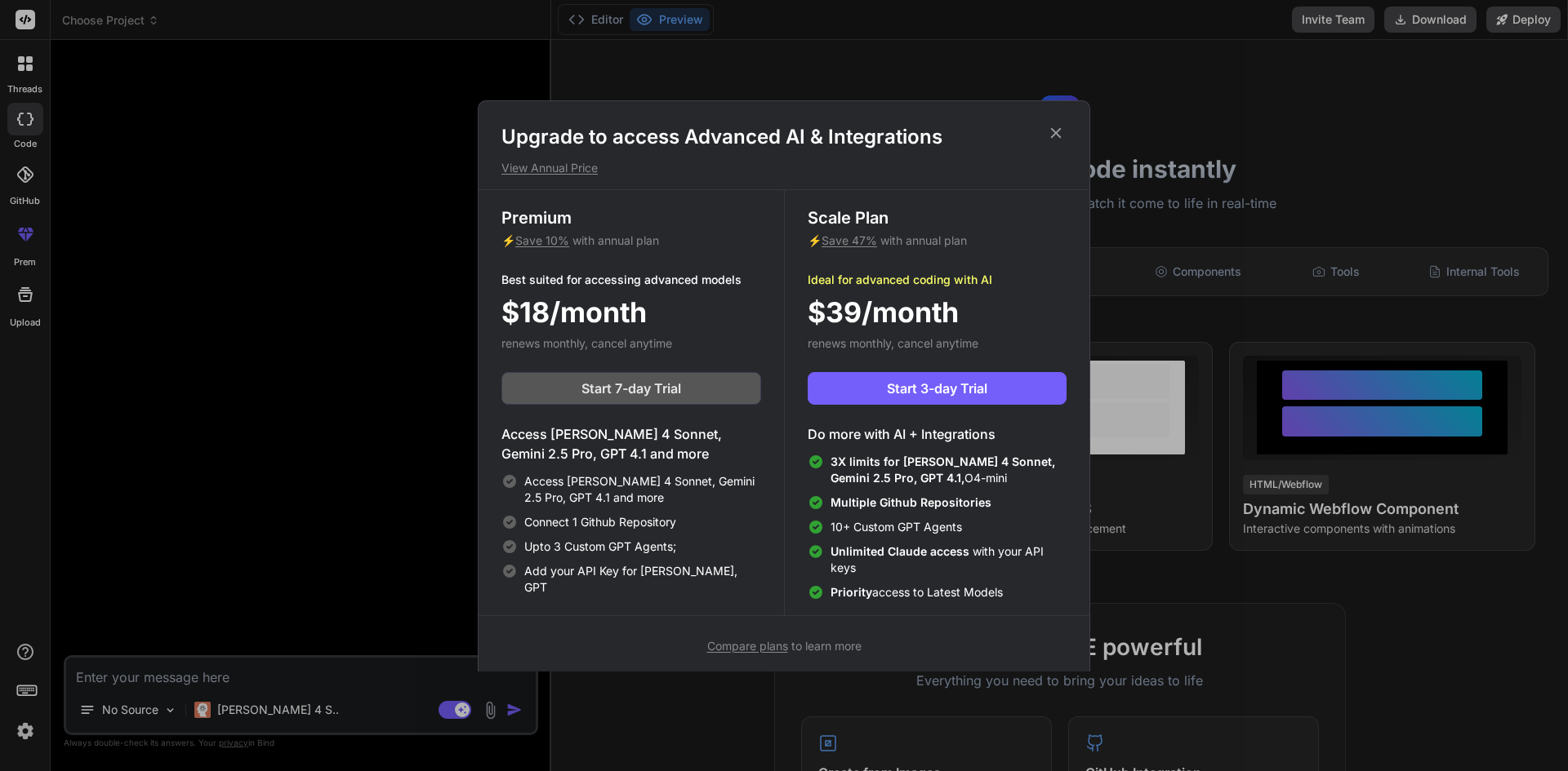
click at [617, 380] on span "Start 7-day Trial" at bounding box center [631, 388] width 99 height 19
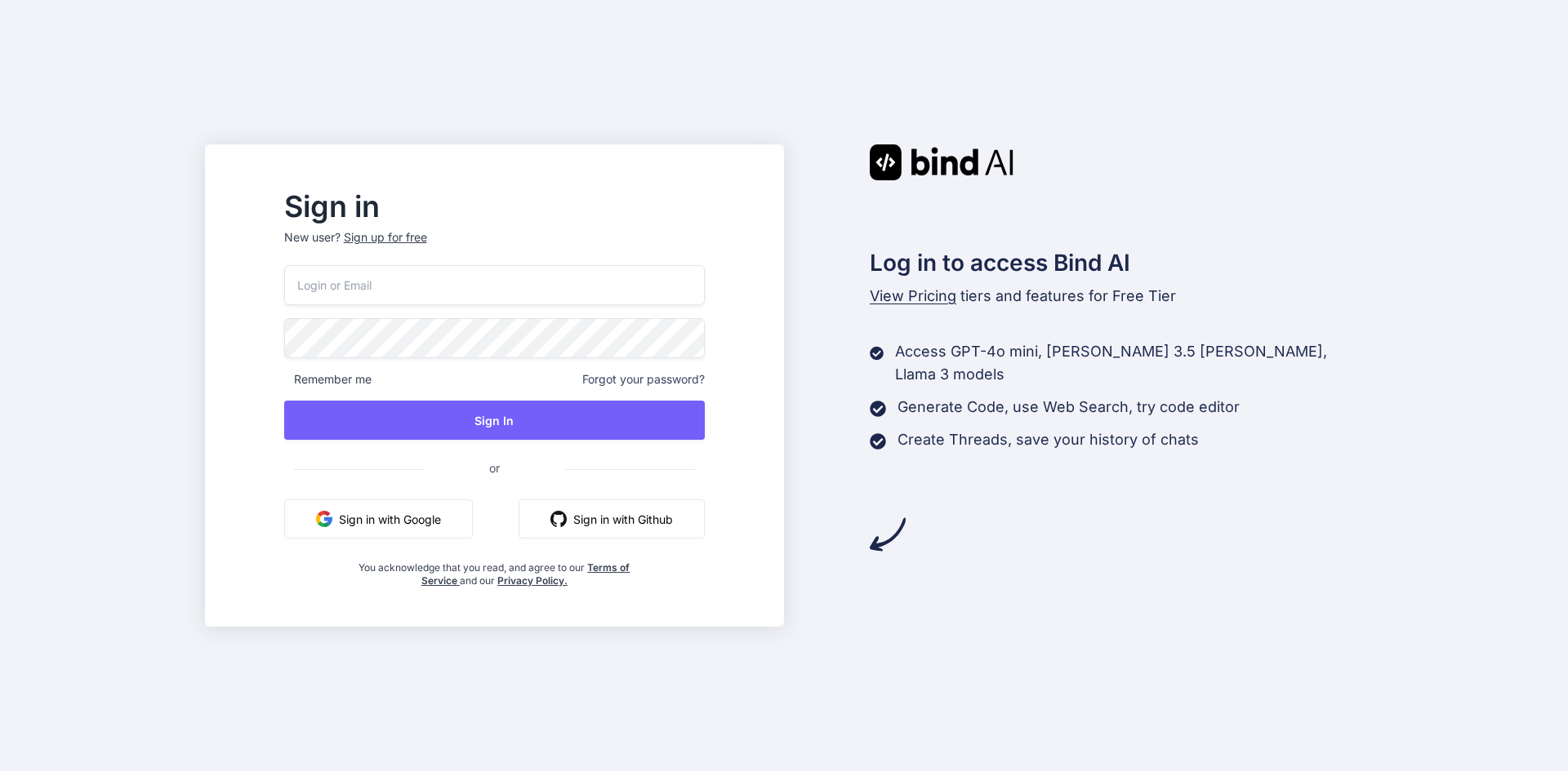
click at [332, 519] on img "button" at bounding box center [324, 519] width 17 height 17
click at [381, 537] on button "Sign in with Google" at bounding box center [379, 518] width 188 height 39
click at [1567, 184] on div "Sign in New user? Sign up for free Remember me Forgot your password? Sign In or…" at bounding box center [784, 385] width 1568 height 771
click at [332, 524] on img "button" at bounding box center [324, 519] width 17 height 17
click at [404, 529] on button "Sign in with Google" at bounding box center [379, 518] width 188 height 39
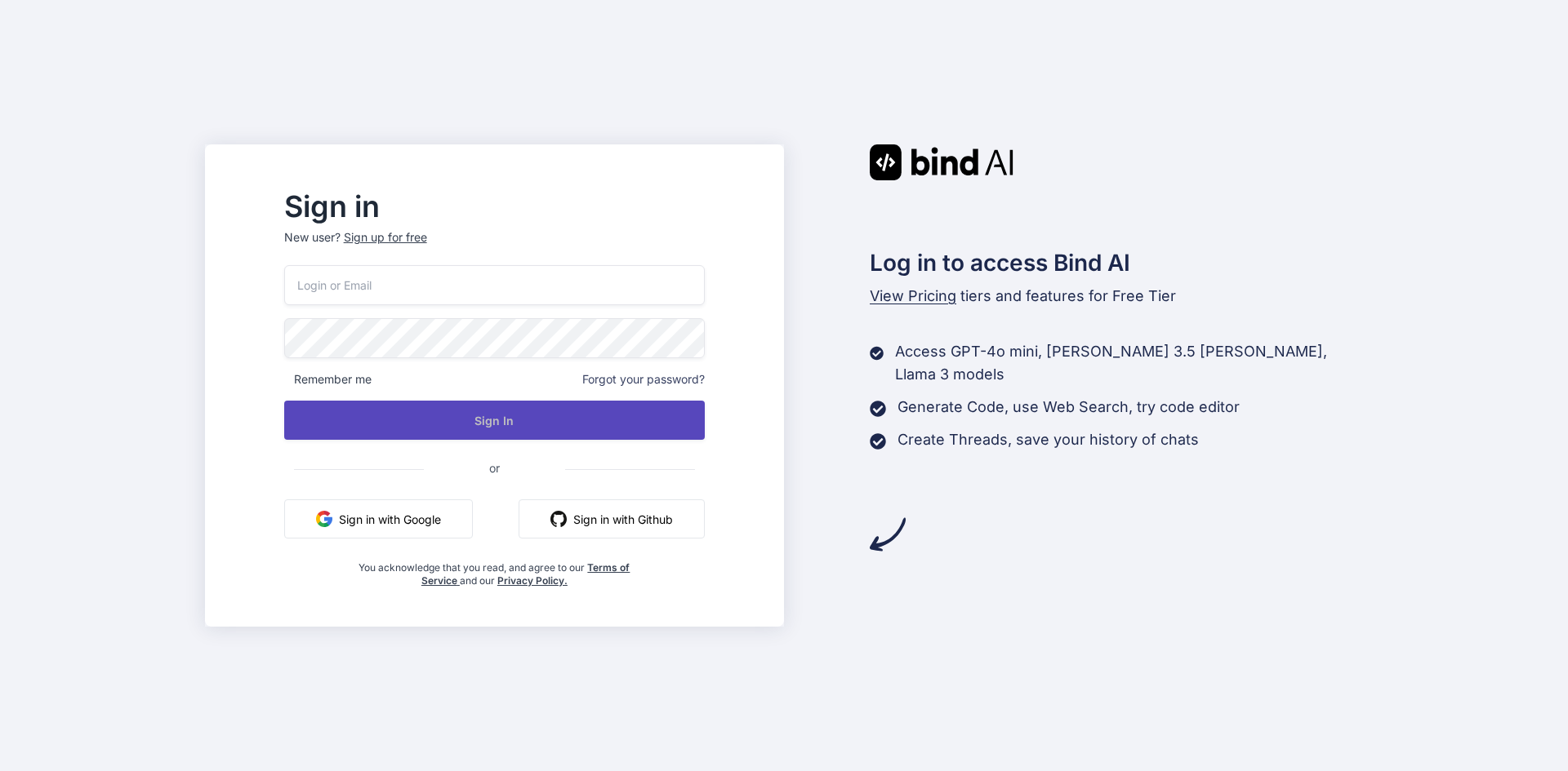
click at [474, 414] on button "Sign In" at bounding box center [495, 420] width 420 height 39
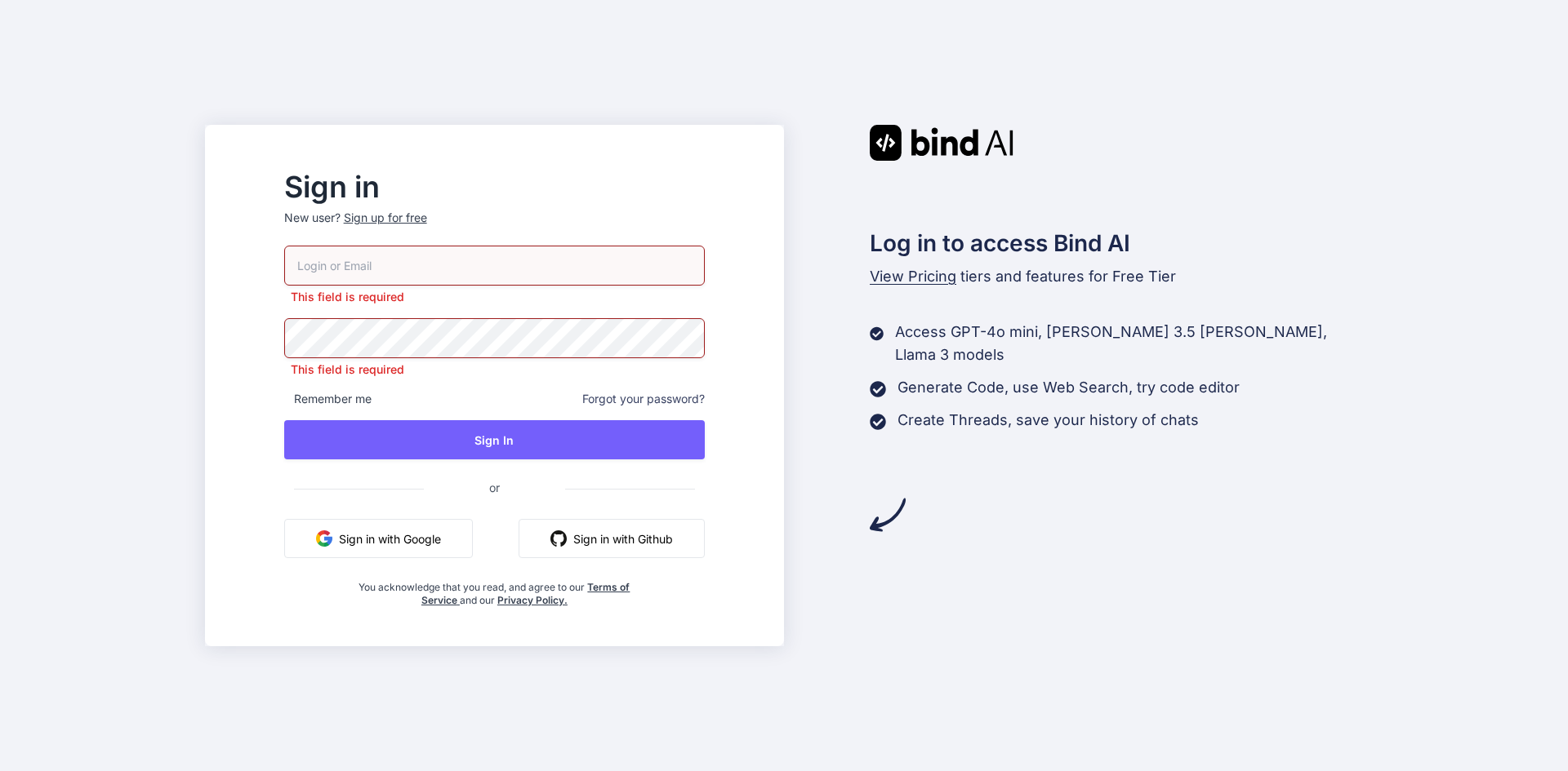
click at [469, 521] on button "Sign in with Google" at bounding box center [379, 538] width 188 height 39
click at [468, 549] on button "Sign in with Google" at bounding box center [379, 538] width 188 height 39
